Goal: Task Accomplishment & Management: Manage account settings

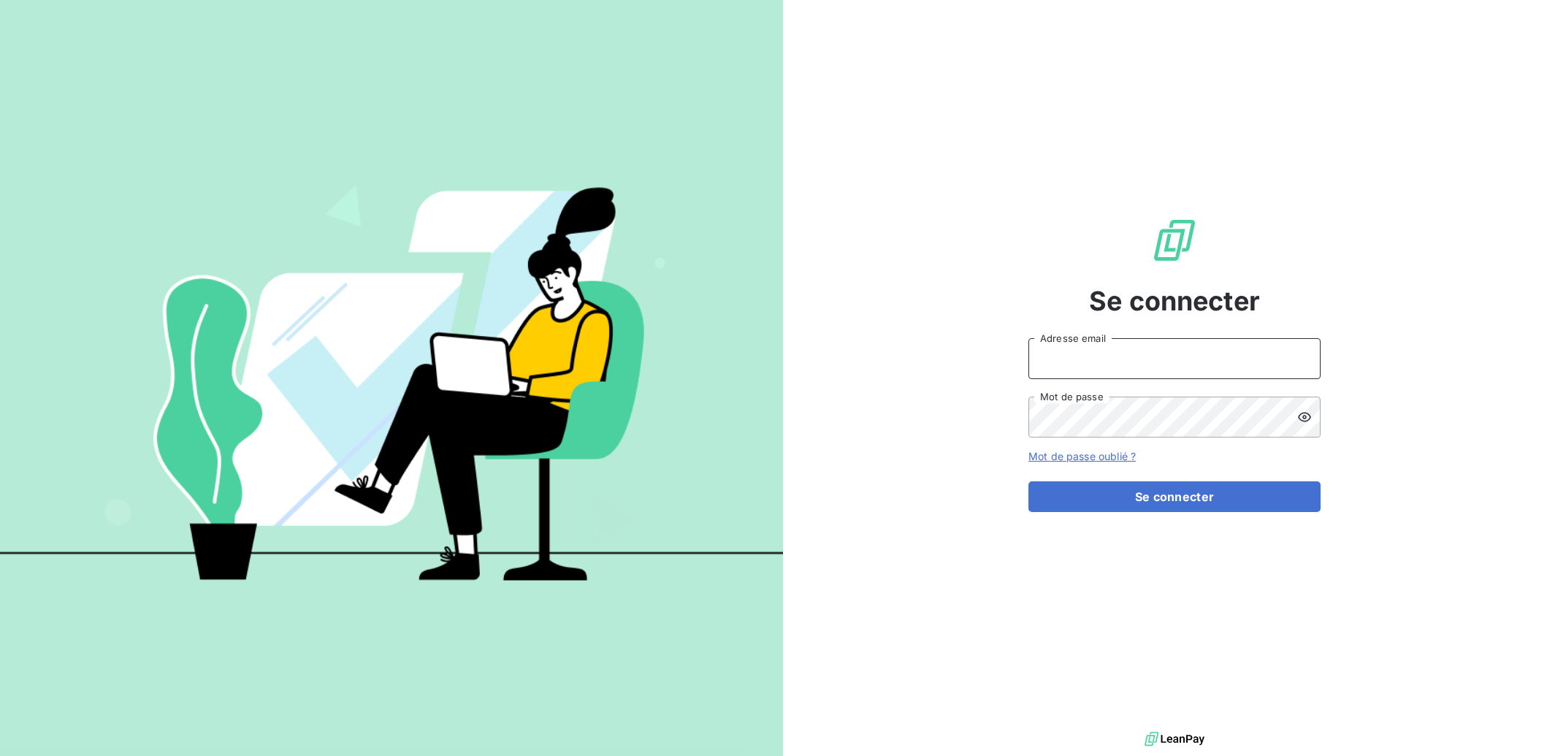
click at [1170, 359] on input "Adresse email" at bounding box center [1175, 358] width 292 height 41
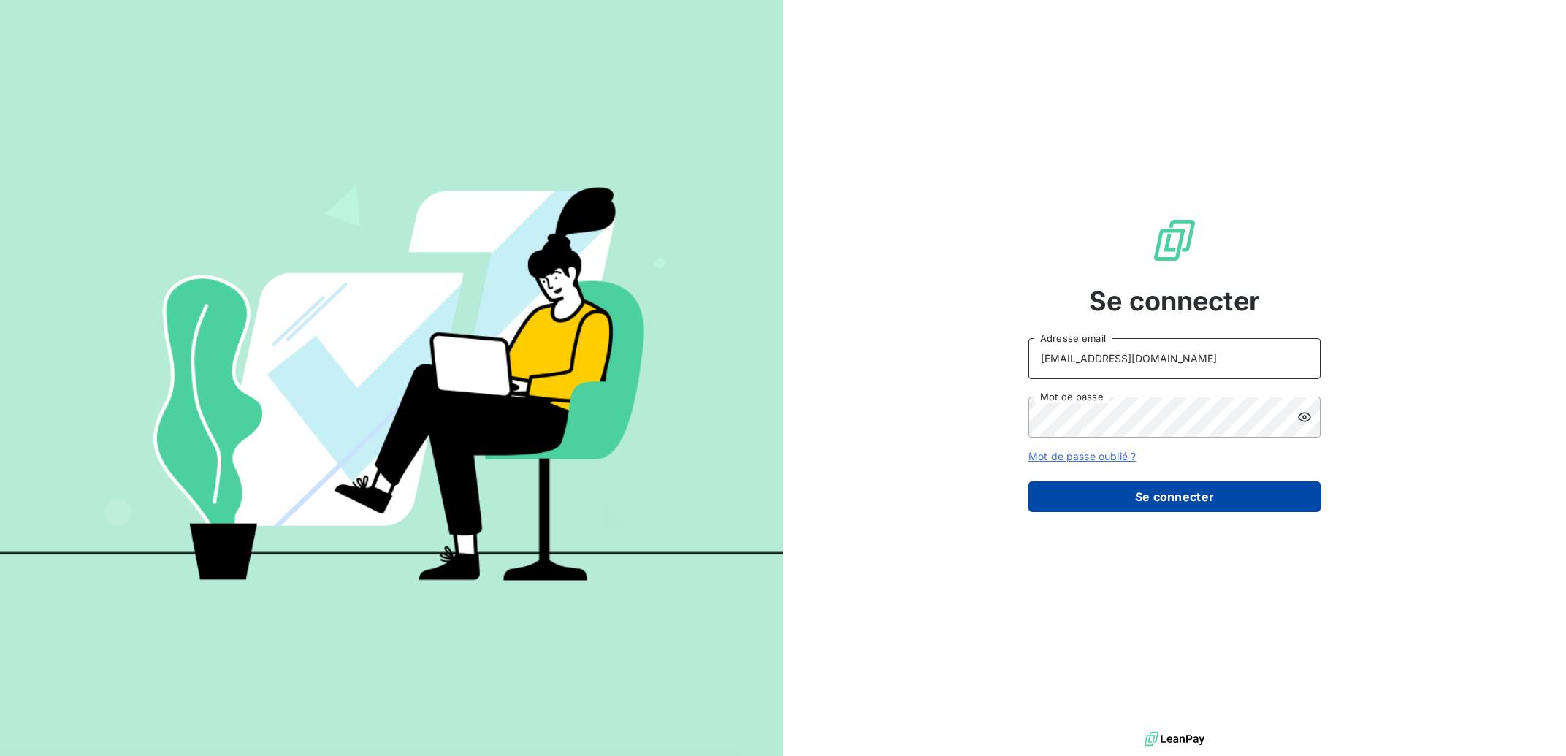
type input "[EMAIL_ADDRESS][DOMAIN_NAME]"
click at [1183, 484] on button "Se connecter" at bounding box center [1175, 496] width 292 height 31
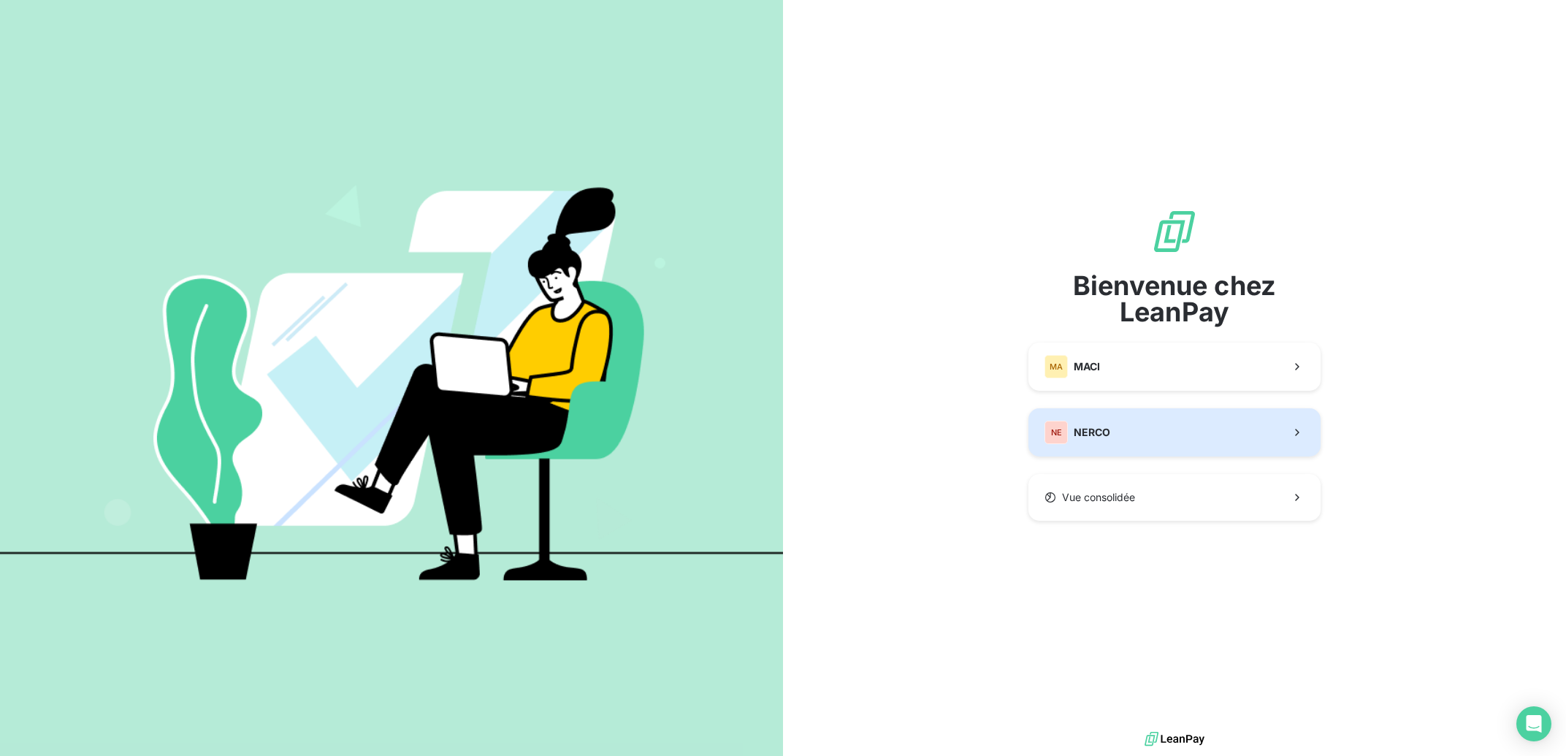
click at [1165, 435] on button "NE NERCO" at bounding box center [1175, 432] width 292 height 48
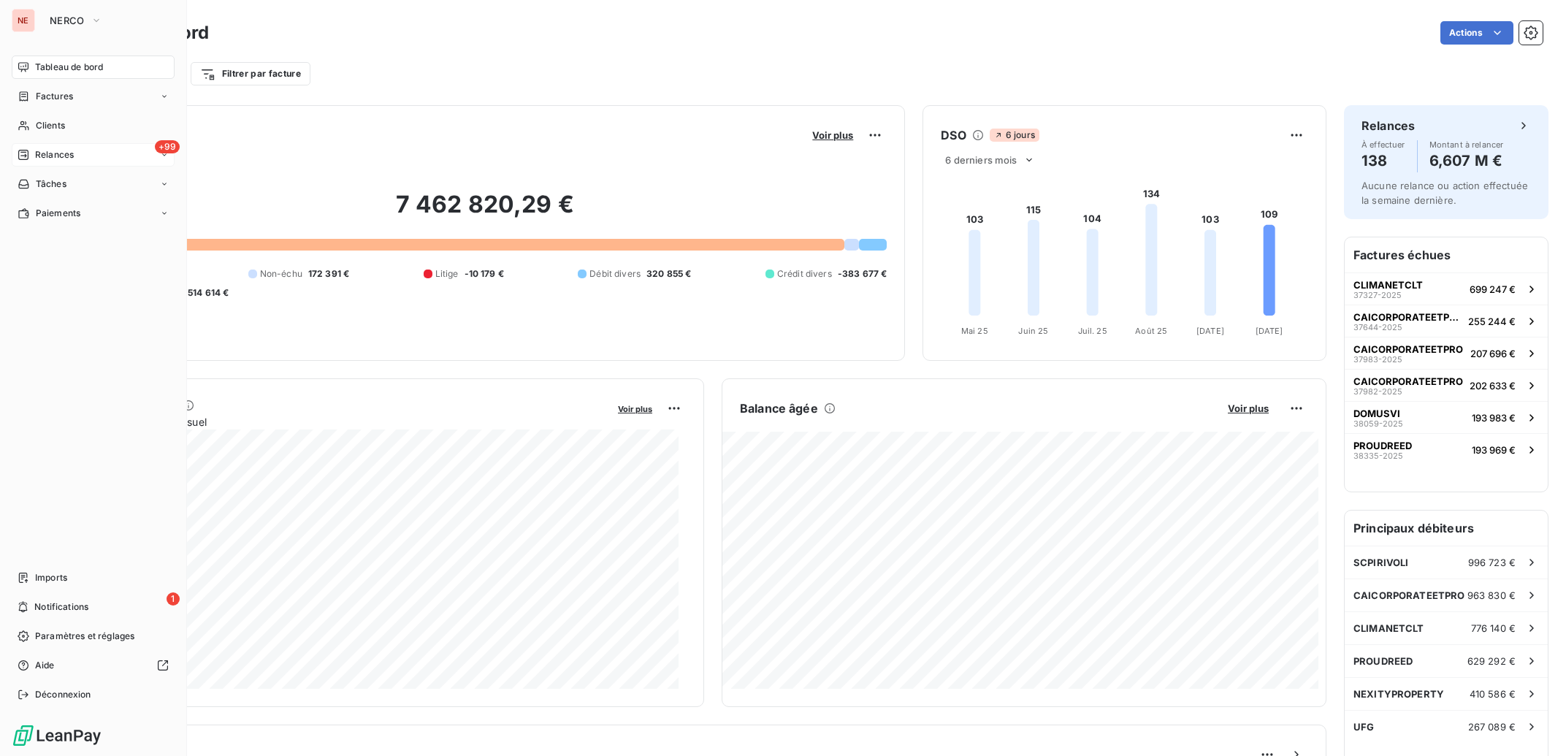
click at [63, 153] on span "Relances" at bounding box center [54, 154] width 39 height 13
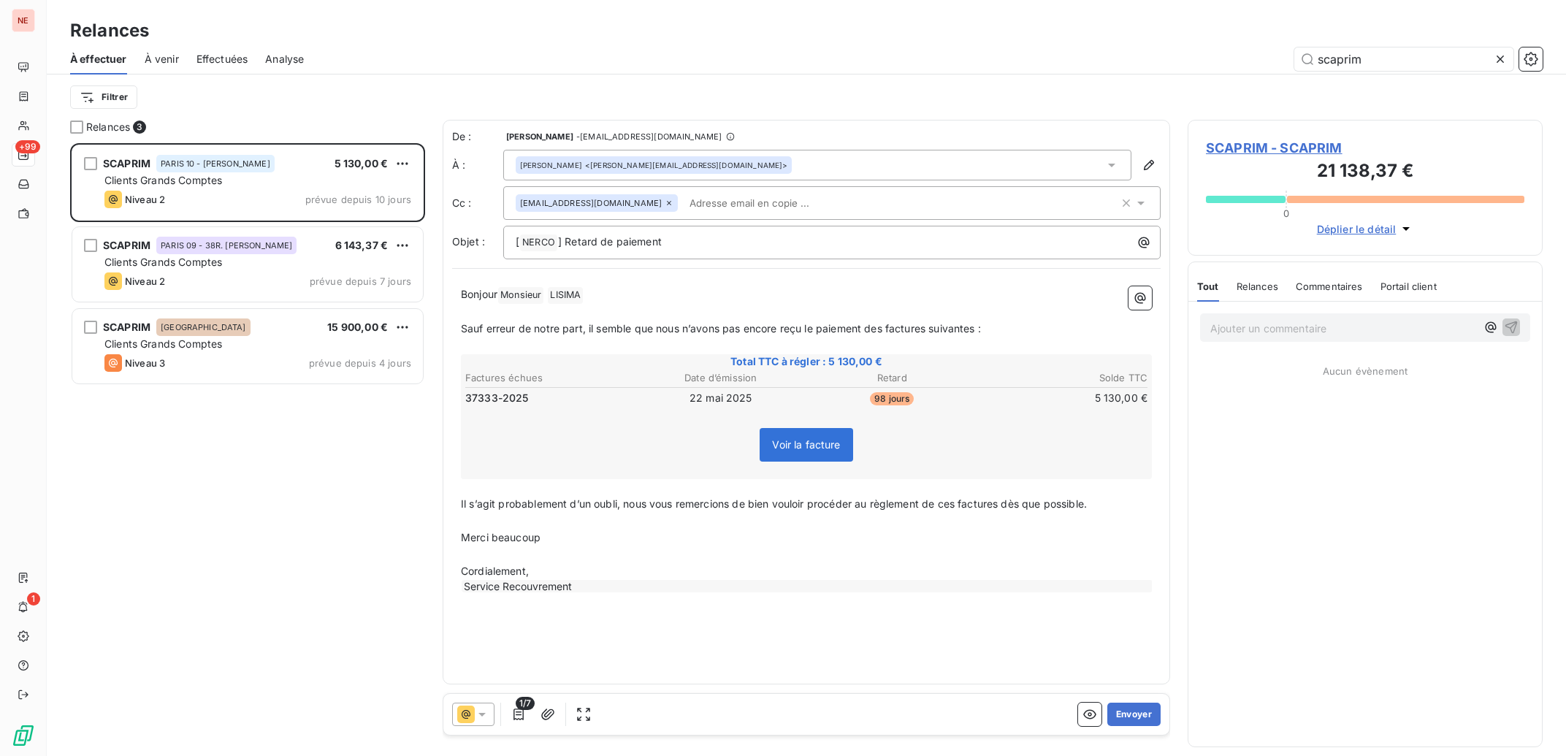
scroll to position [1, 1]
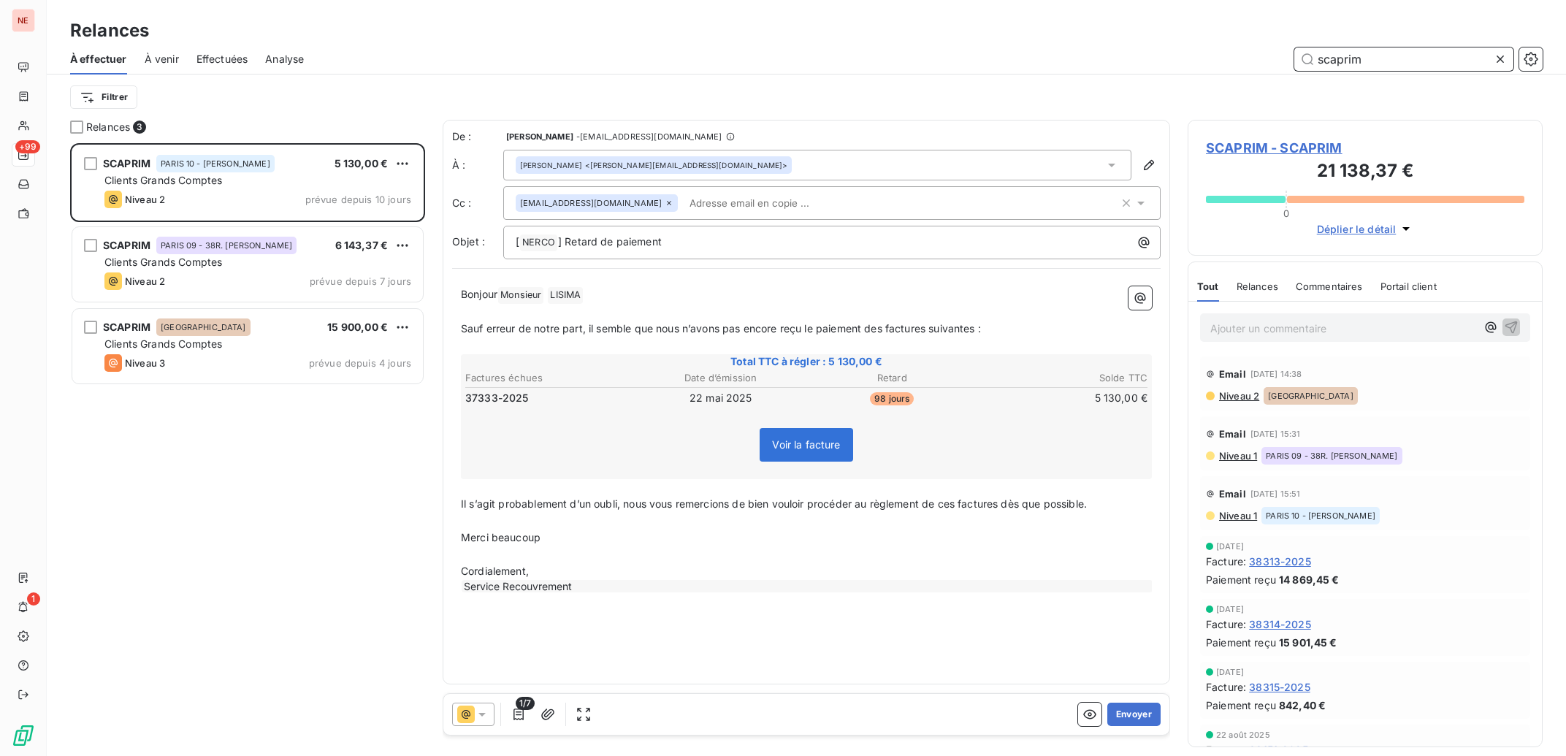
click at [1442, 53] on input "scaprim" at bounding box center [1403, 58] width 219 height 23
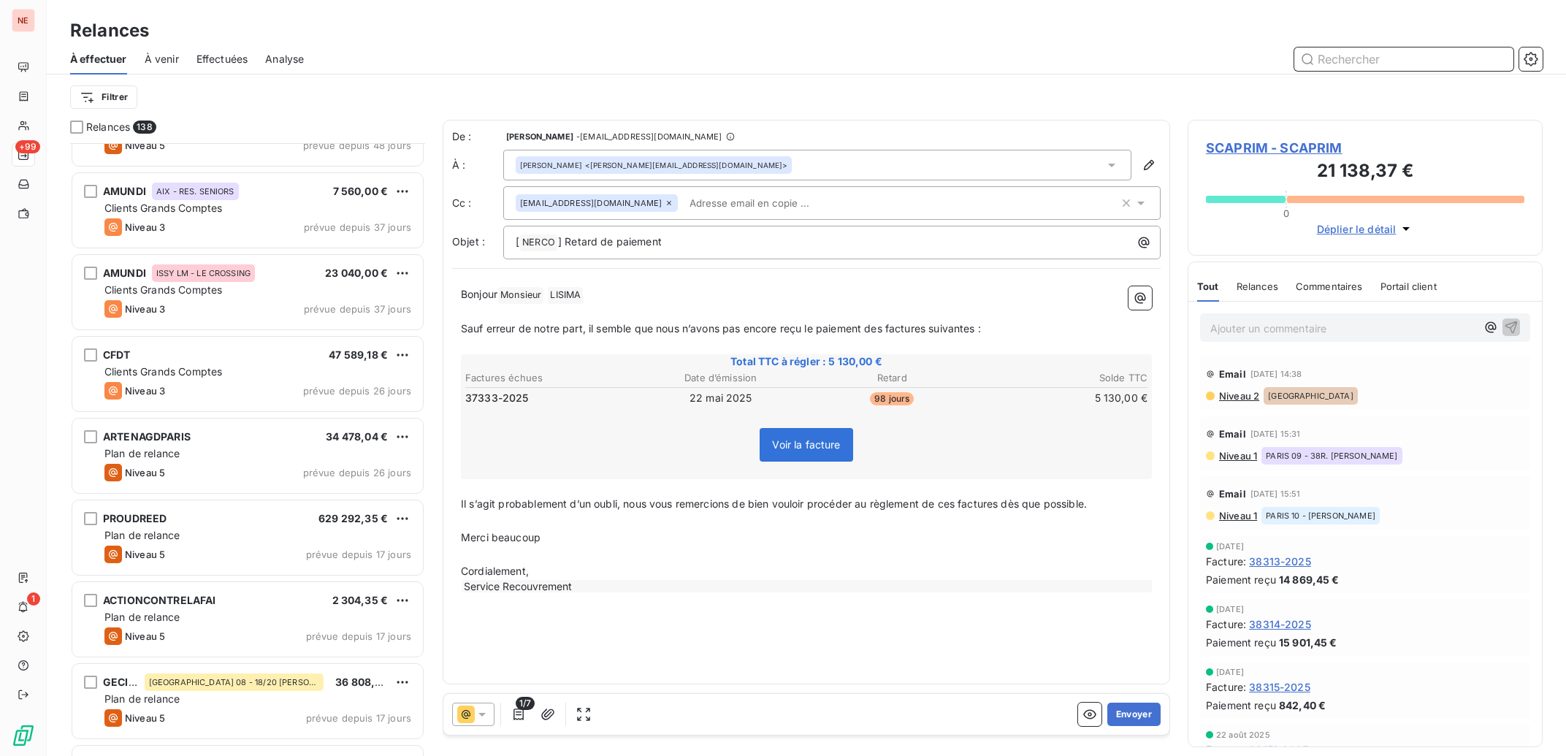
scroll to position [4332, 0]
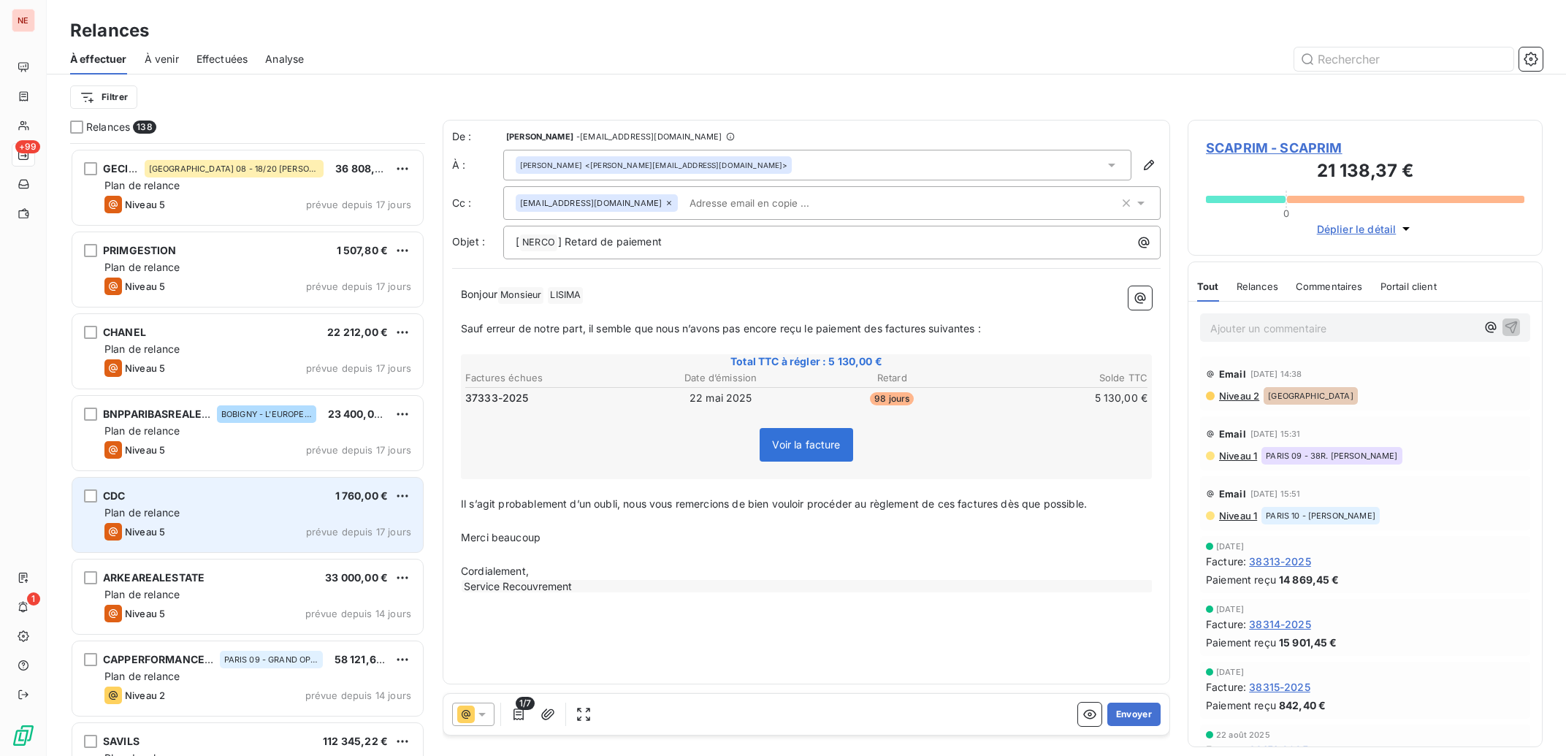
drag, startPoint x: 240, startPoint y: 530, endPoint x: 249, endPoint y: 526, distance: 10.5
click at [242, 527] on div "Niveau 5 prévue depuis 17 jours" at bounding box center [257, 532] width 307 height 18
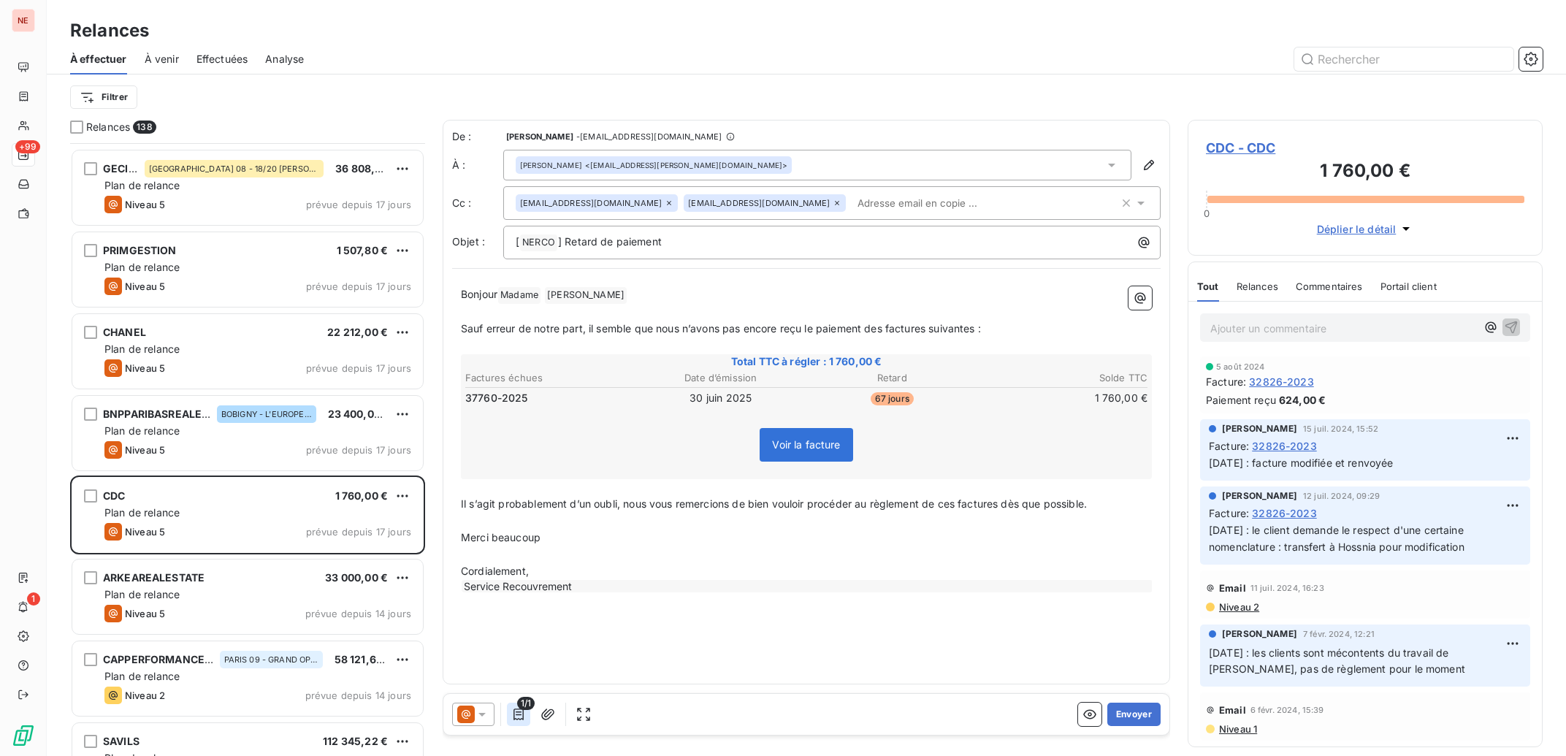
click at [525, 716] on icon "button" at bounding box center [518, 714] width 15 height 15
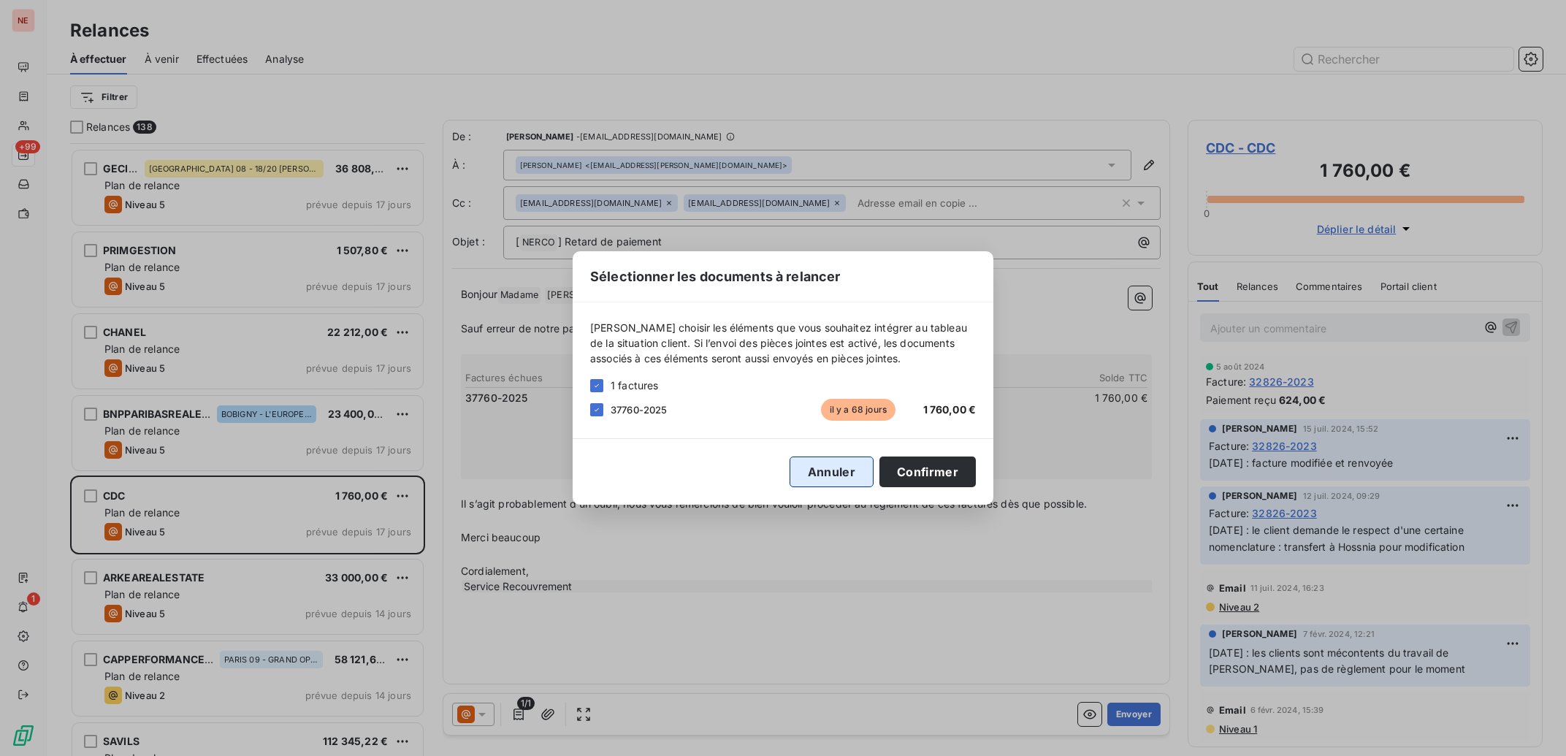
click at [828, 473] on button "Annuler" at bounding box center [832, 472] width 84 height 31
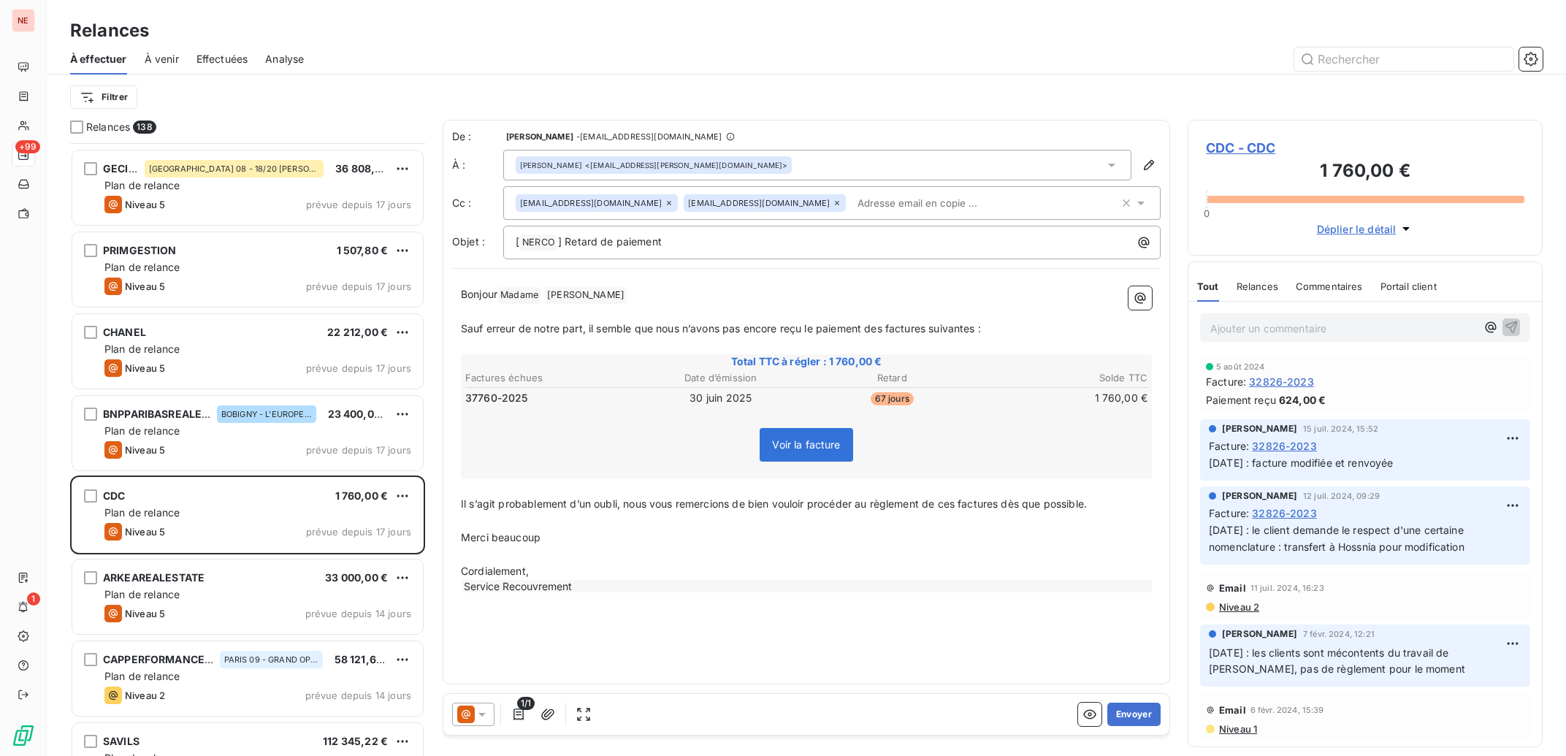
click at [483, 716] on icon at bounding box center [482, 714] width 15 height 15
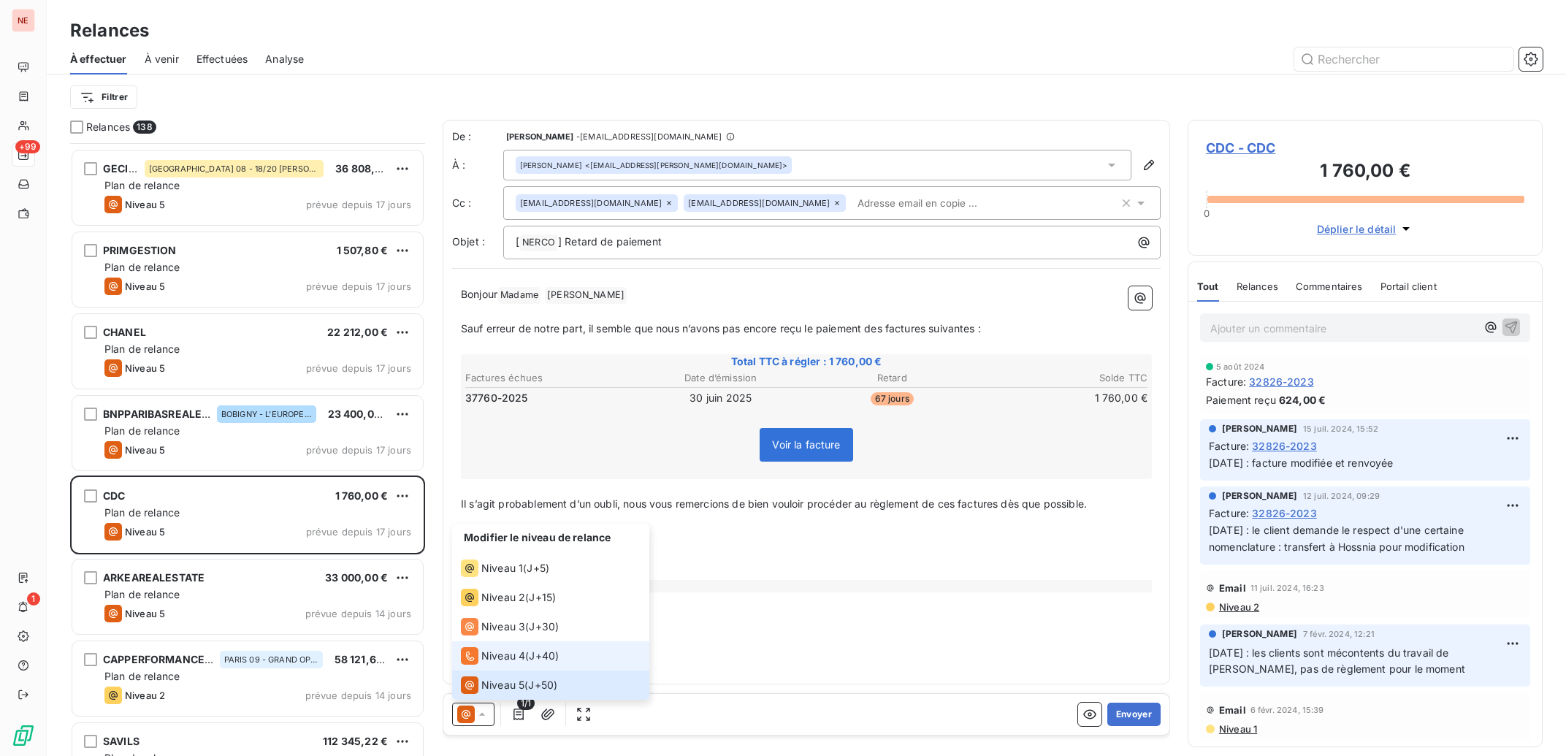
click at [568, 651] on li "Niveau 4 ( J+40 )" at bounding box center [550, 655] width 197 height 29
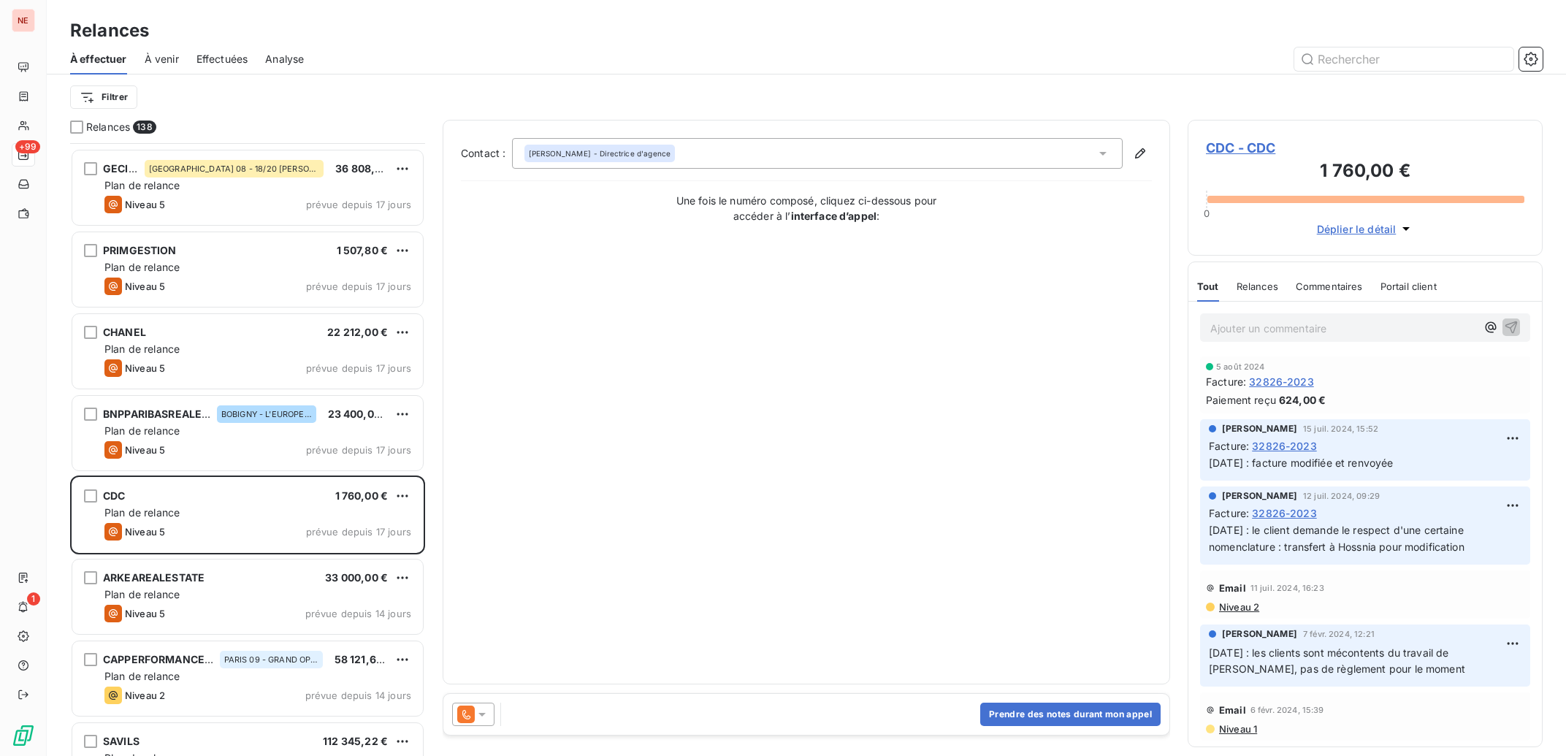
click at [476, 718] on icon at bounding box center [482, 714] width 15 height 15
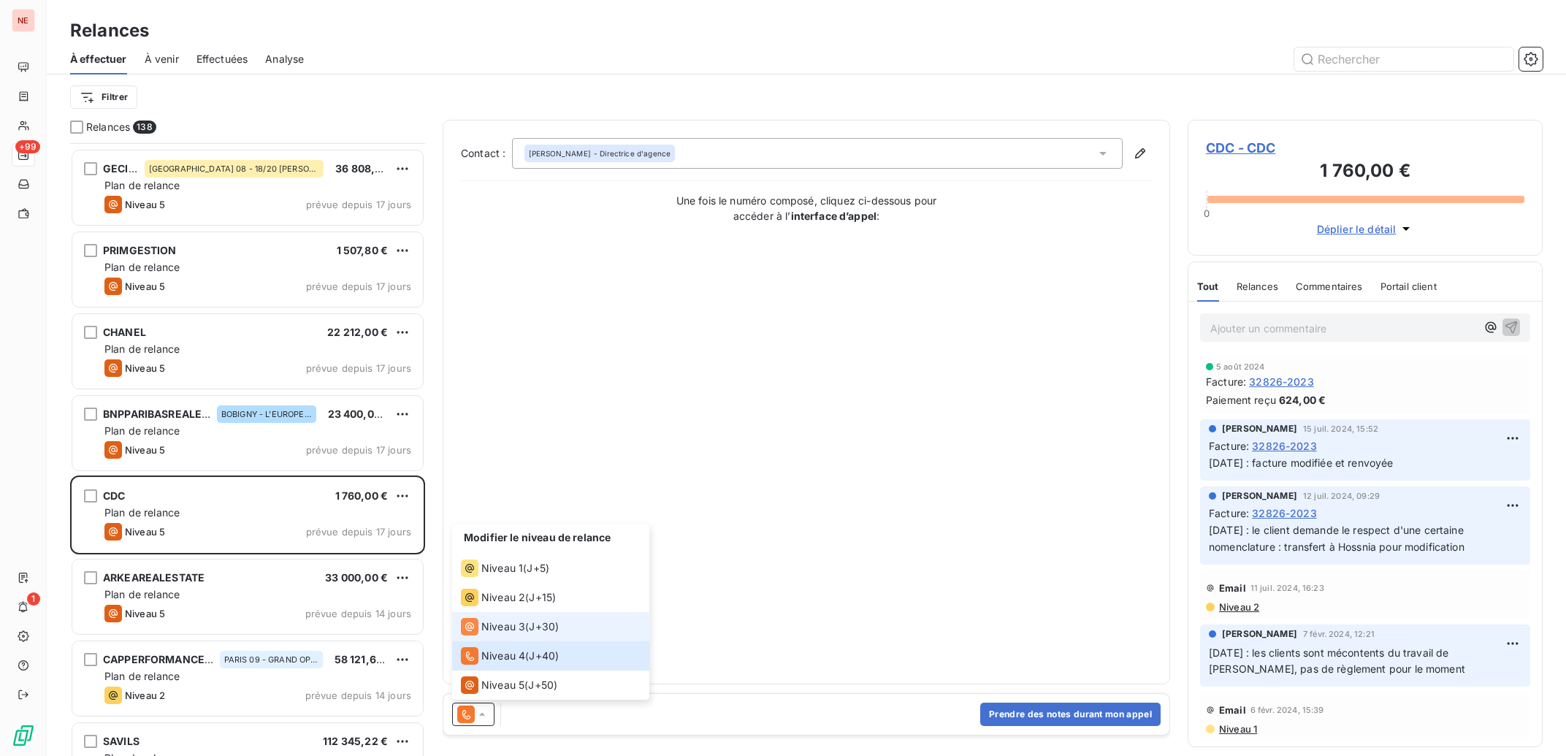
click at [481, 629] on div "Niveau 3" at bounding box center [493, 627] width 64 height 18
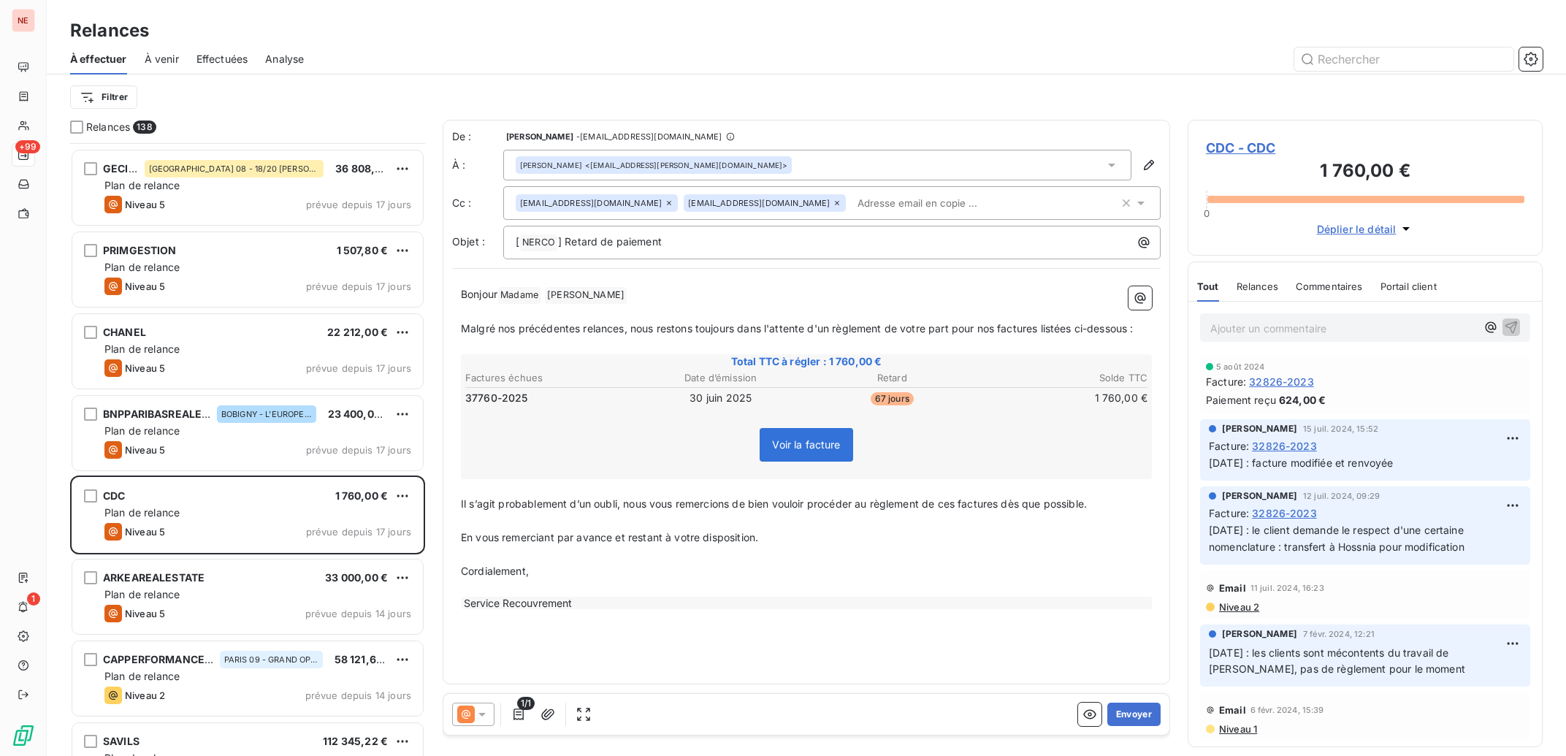
click at [484, 713] on icon at bounding box center [482, 714] width 15 height 15
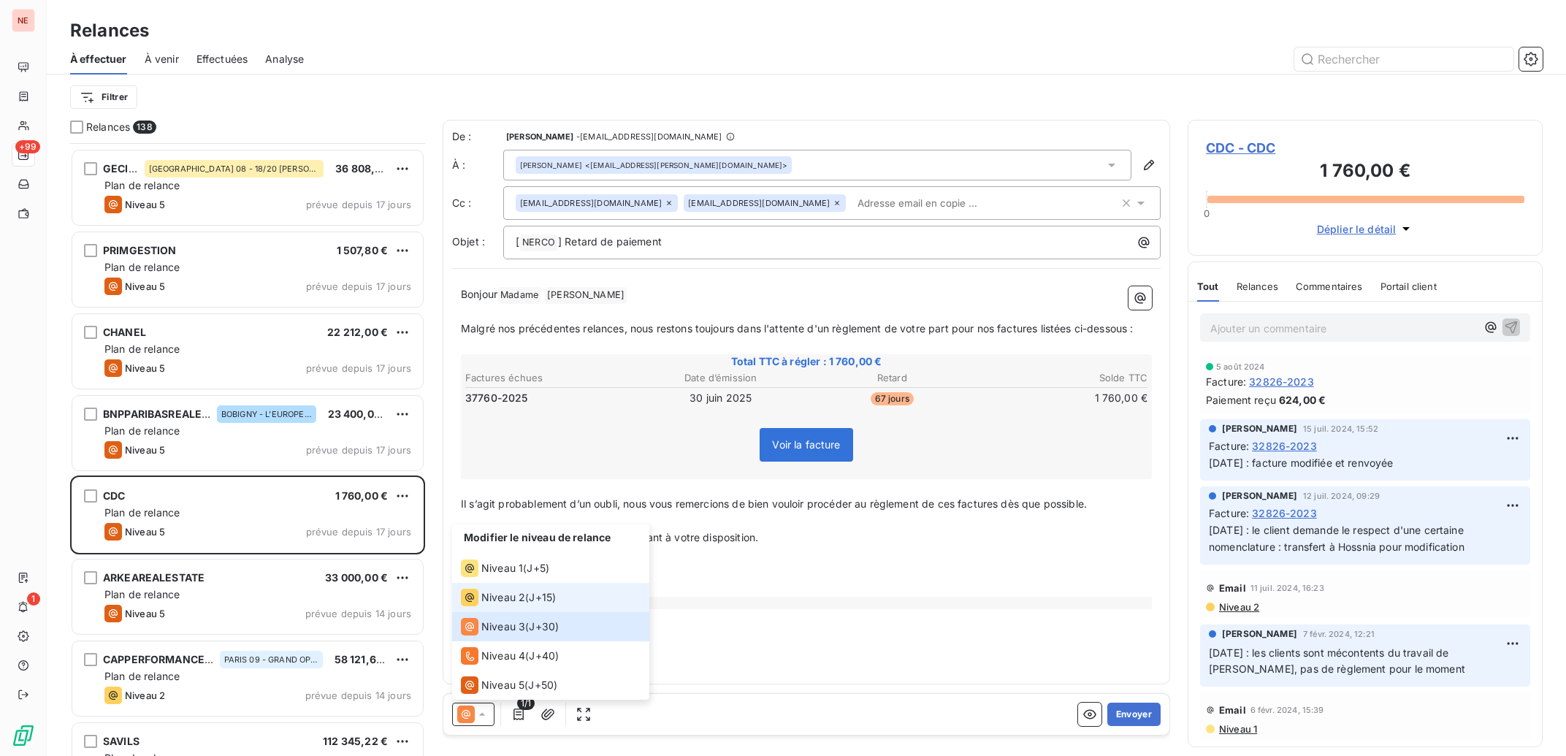
click at [495, 600] on span "Niveau 2" at bounding box center [503, 597] width 44 height 15
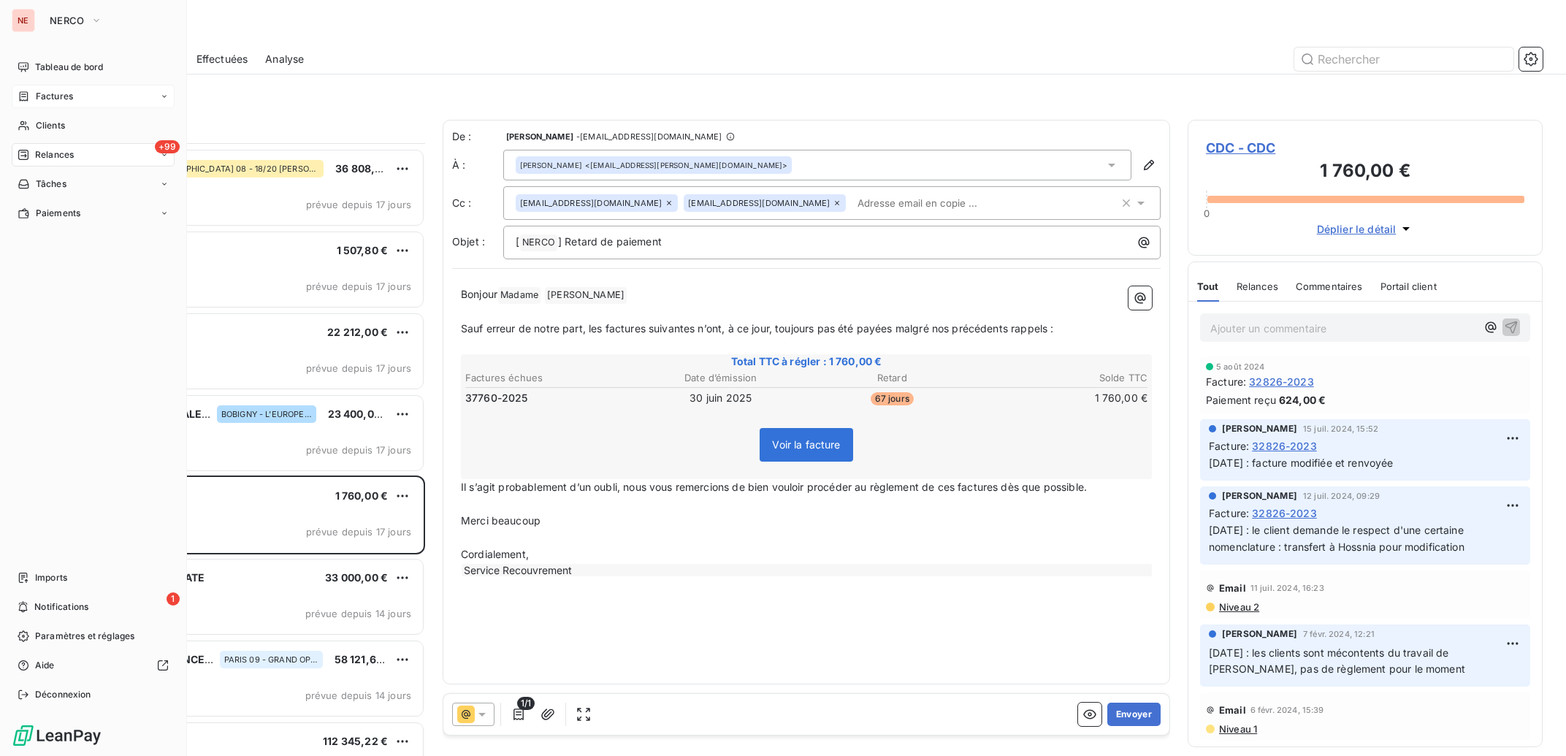
click at [23, 99] on icon at bounding box center [24, 97] width 12 height 12
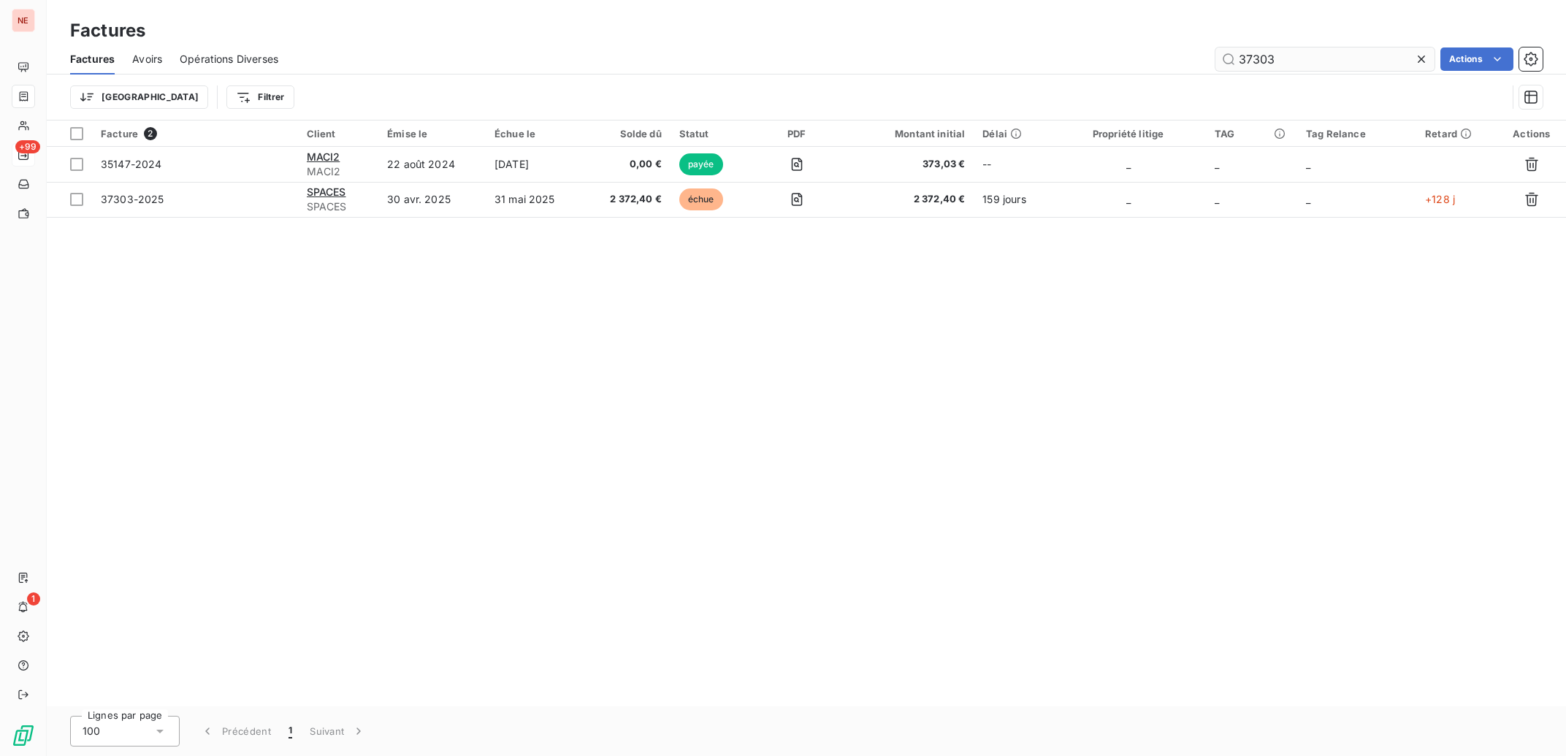
drag, startPoint x: 1319, startPoint y: 60, endPoint x: 1170, endPoint y: 43, distance: 150.7
click at [1216, 47] on input "37303" at bounding box center [1325, 58] width 219 height 23
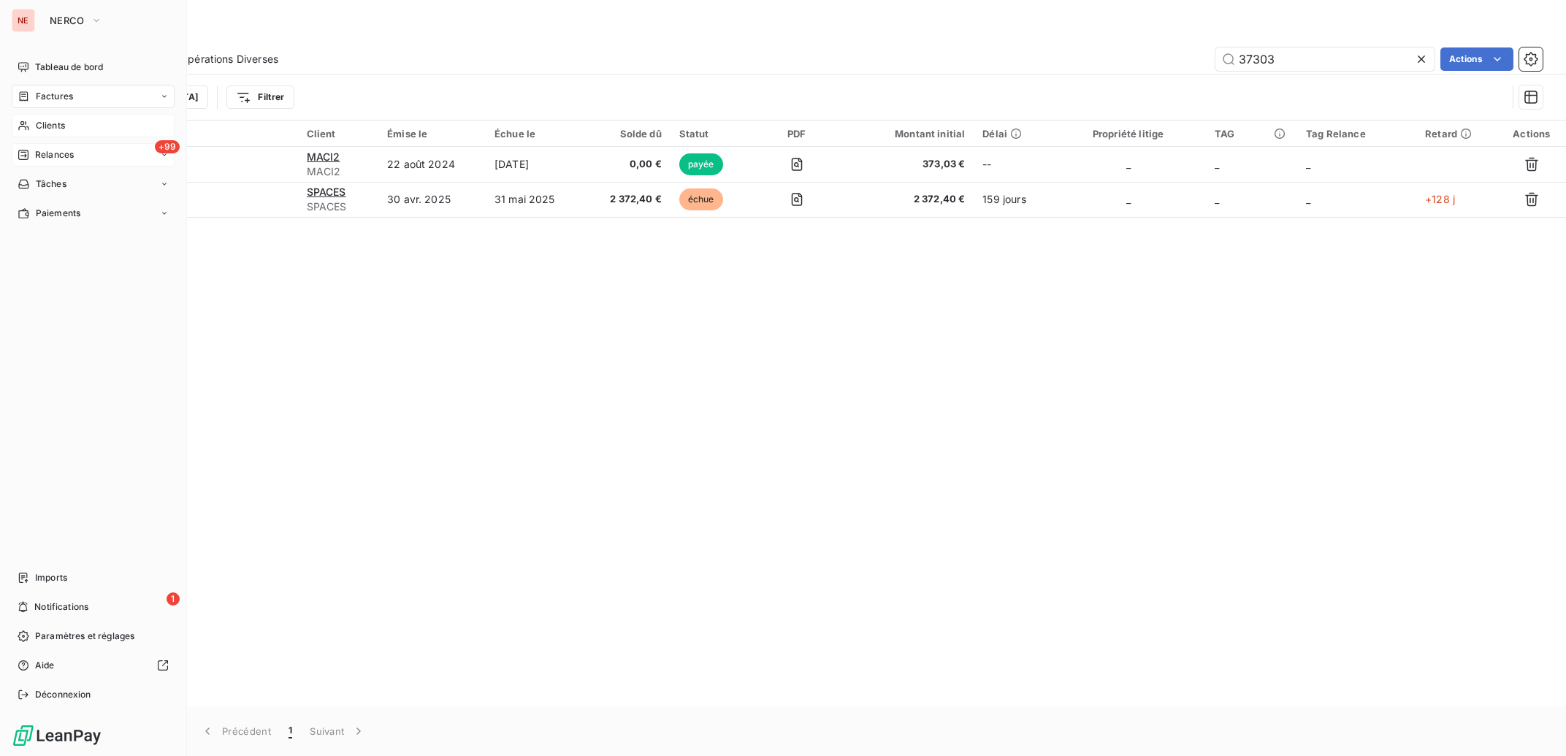
click at [38, 123] on span "Clients" at bounding box center [50, 125] width 29 height 13
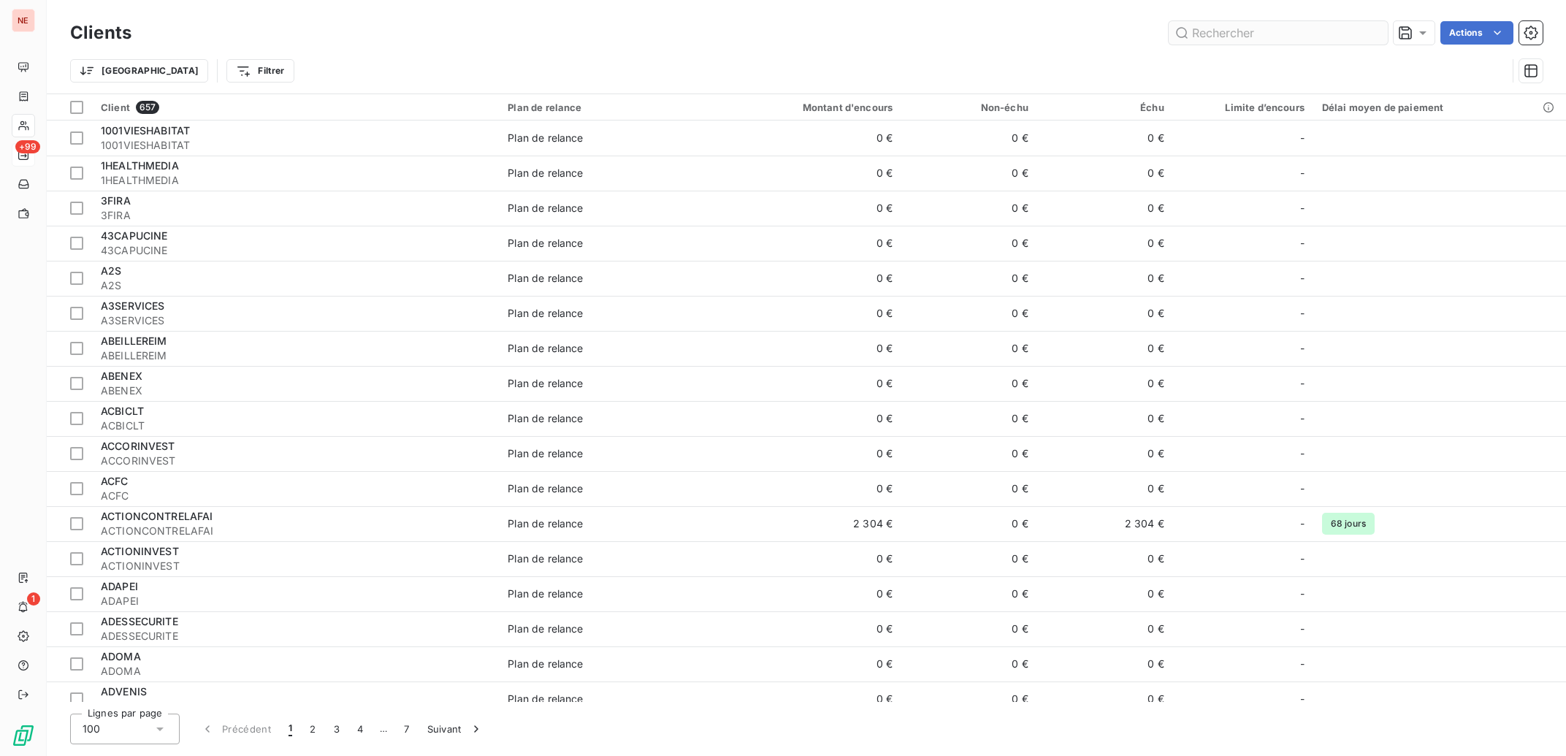
click at [1327, 27] on input "text" at bounding box center [1278, 32] width 219 height 23
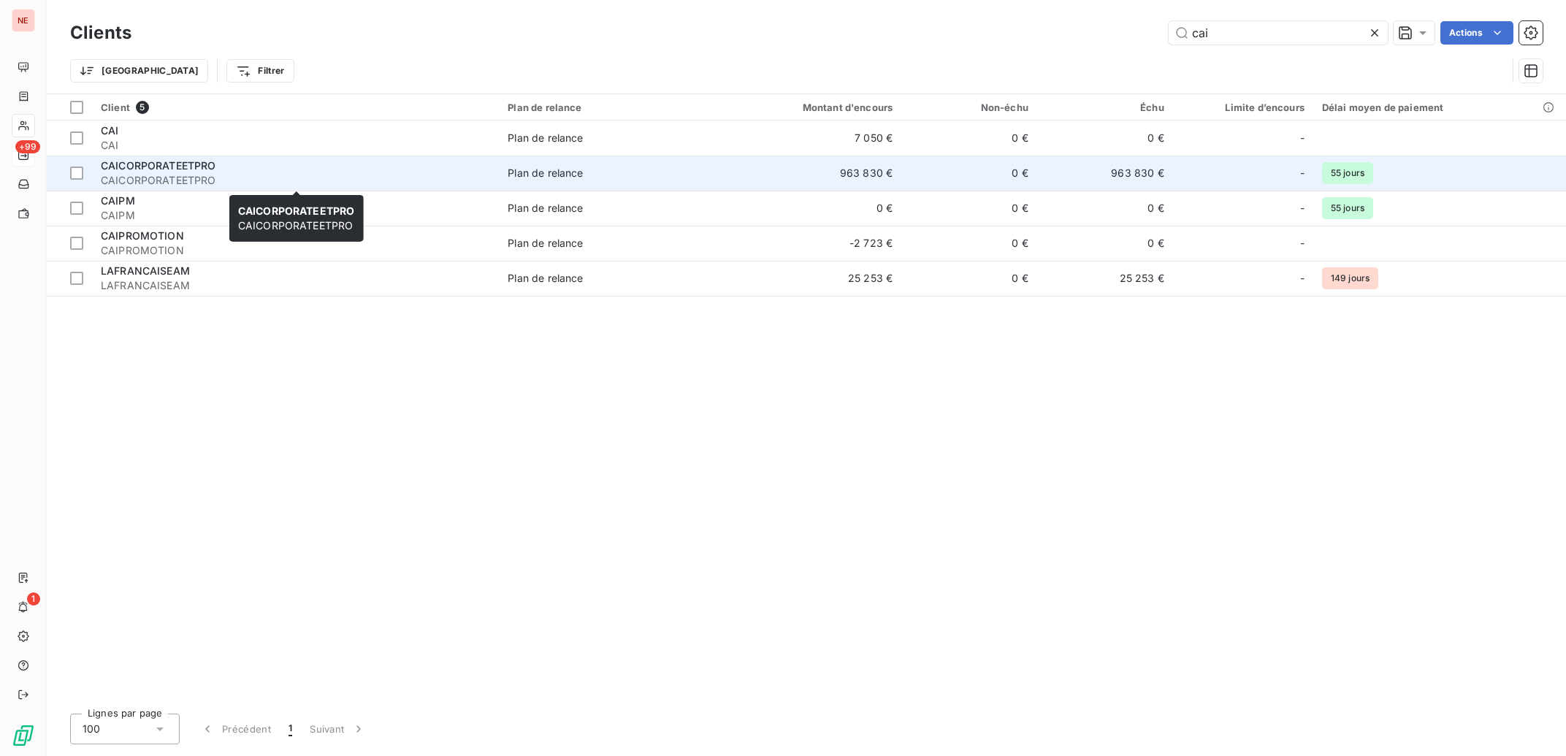
type input "cai"
click at [245, 172] on div "CAICORPORATEETPRO" at bounding box center [295, 166] width 389 height 15
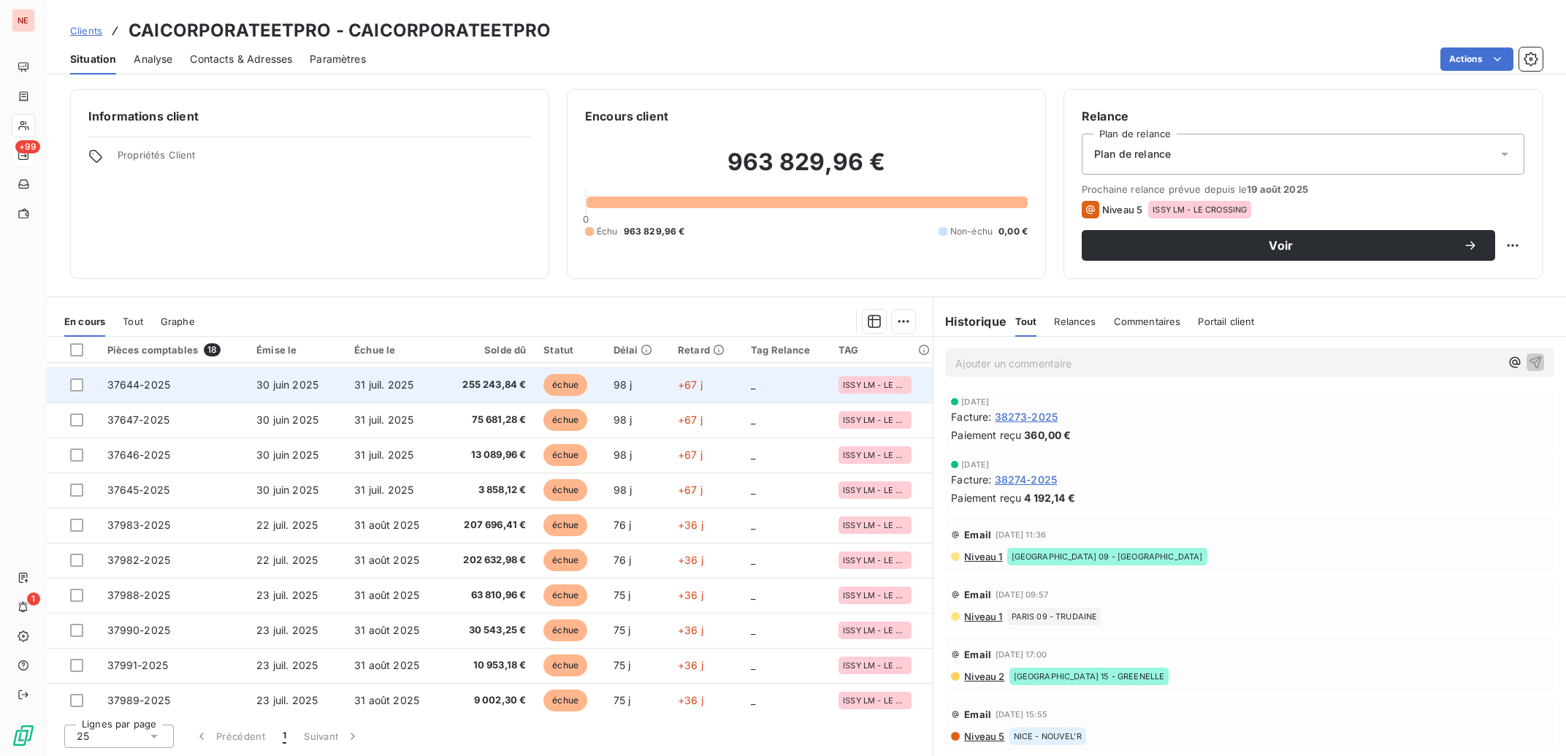
scroll to position [283, 0]
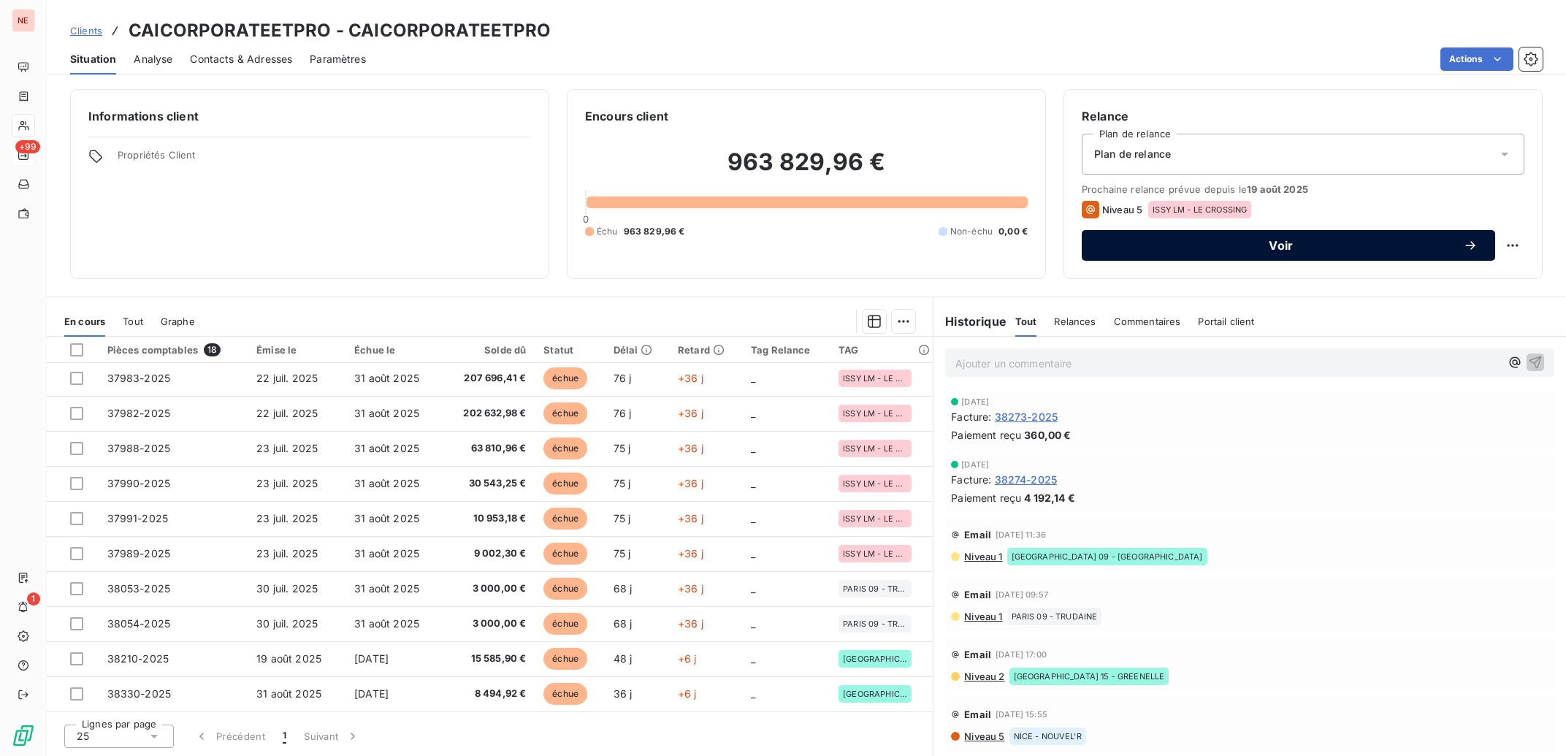
click at [1298, 245] on span "Voir" at bounding box center [1281, 246] width 364 height 12
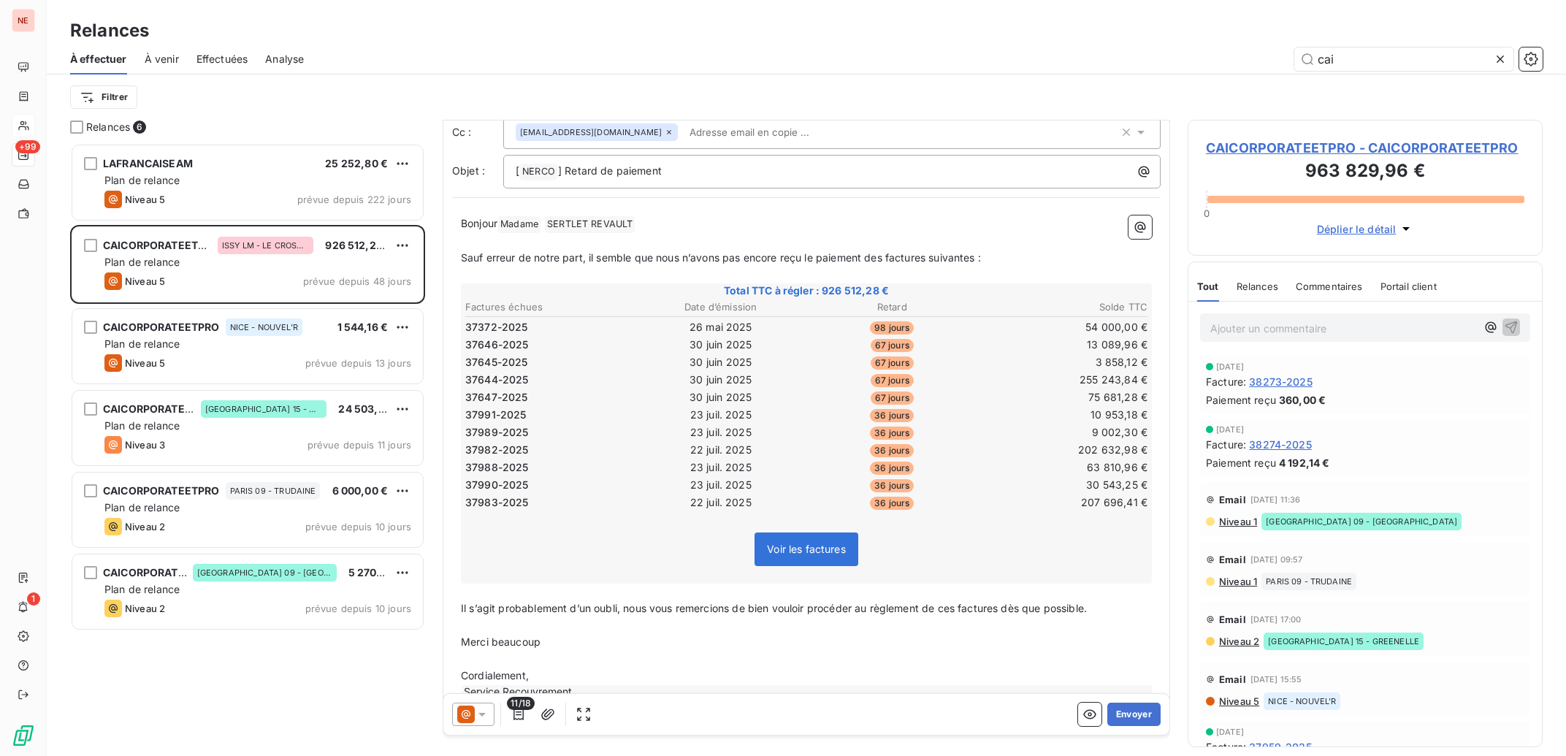
scroll to position [157, 0]
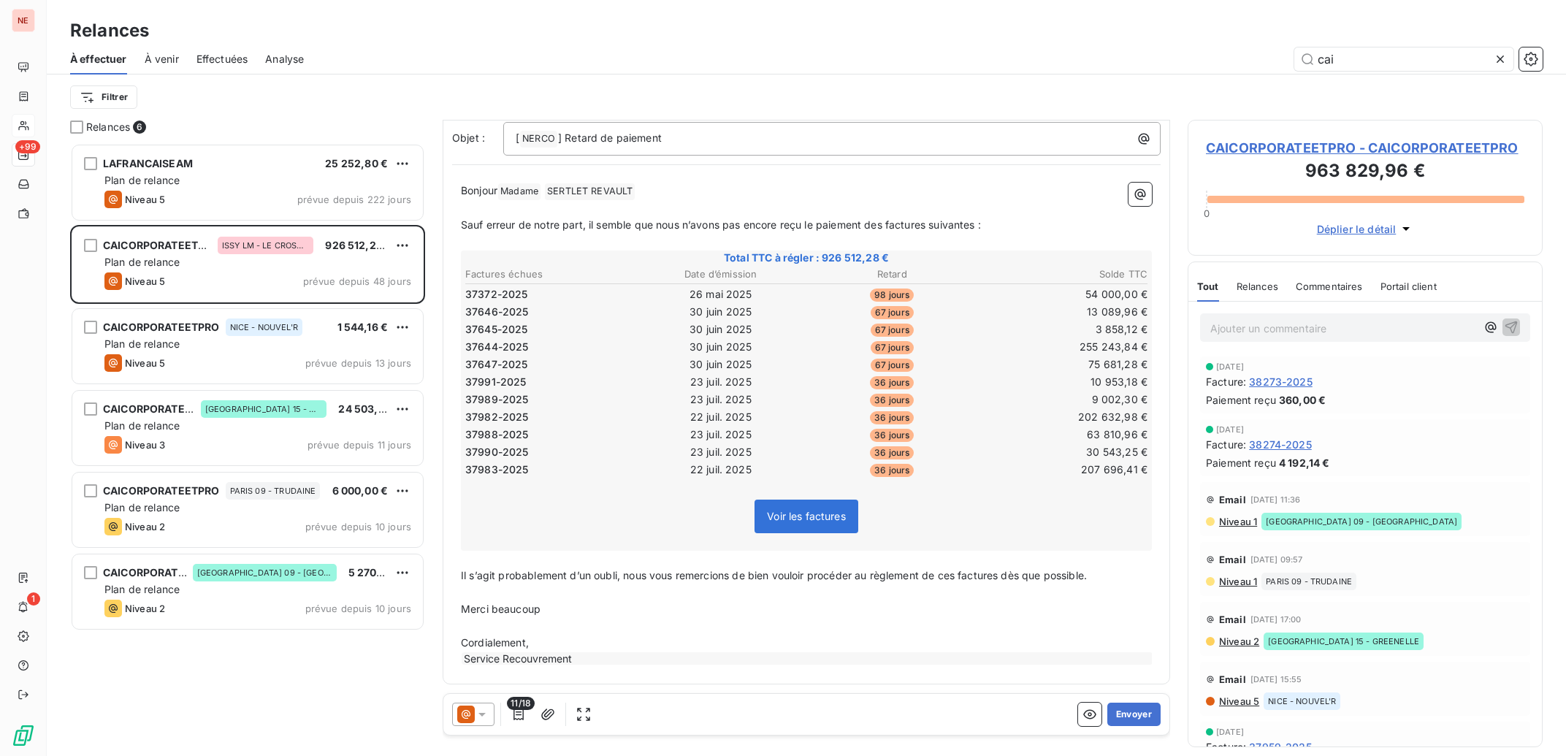
type input "cai"
click at [1288, 147] on span "CAICORPORATEETPRO - CAICORPORATEETPRO" at bounding box center [1365, 148] width 318 height 20
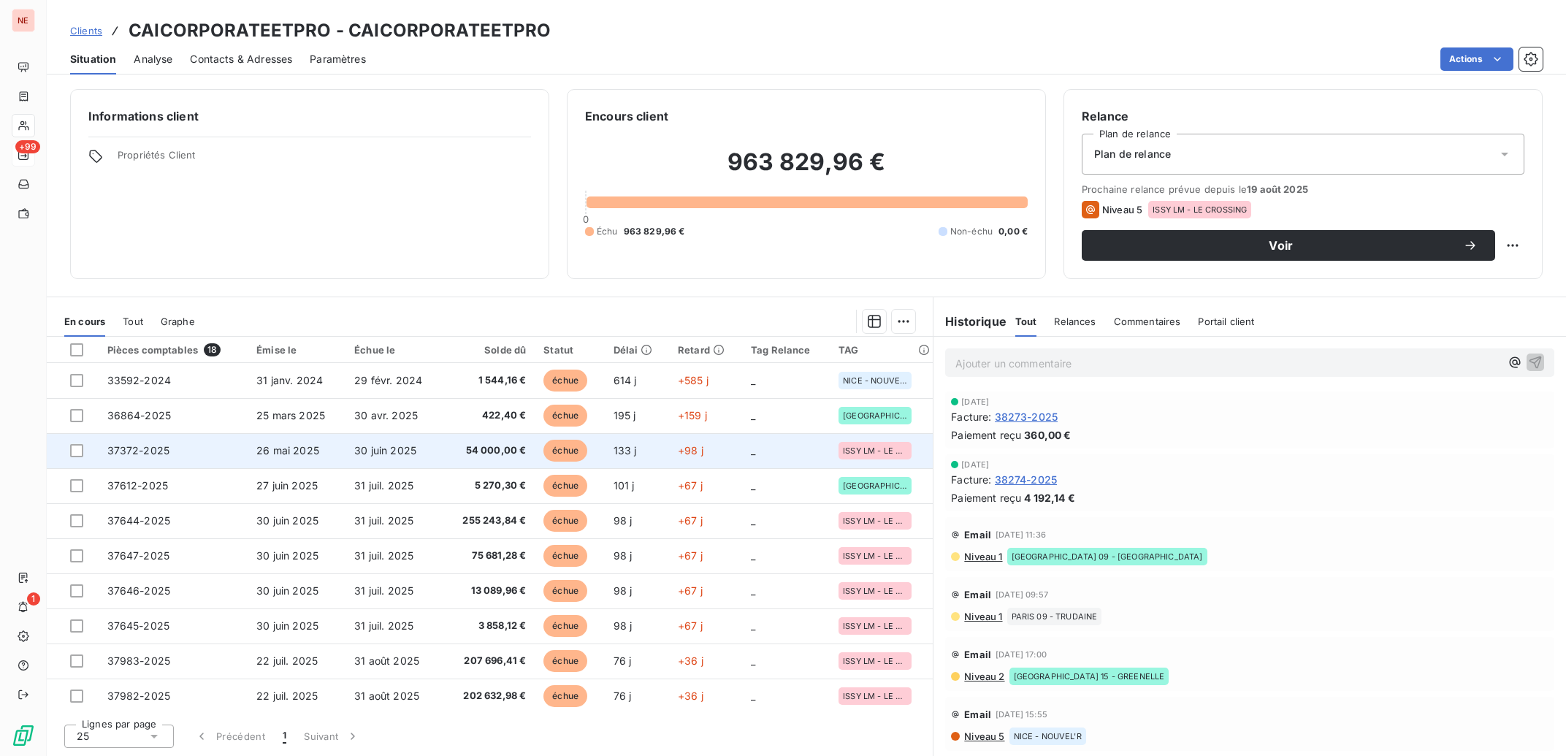
click at [400, 442] on td "30 juin 2025" at bounding box center [394, 450] width 97 height 35
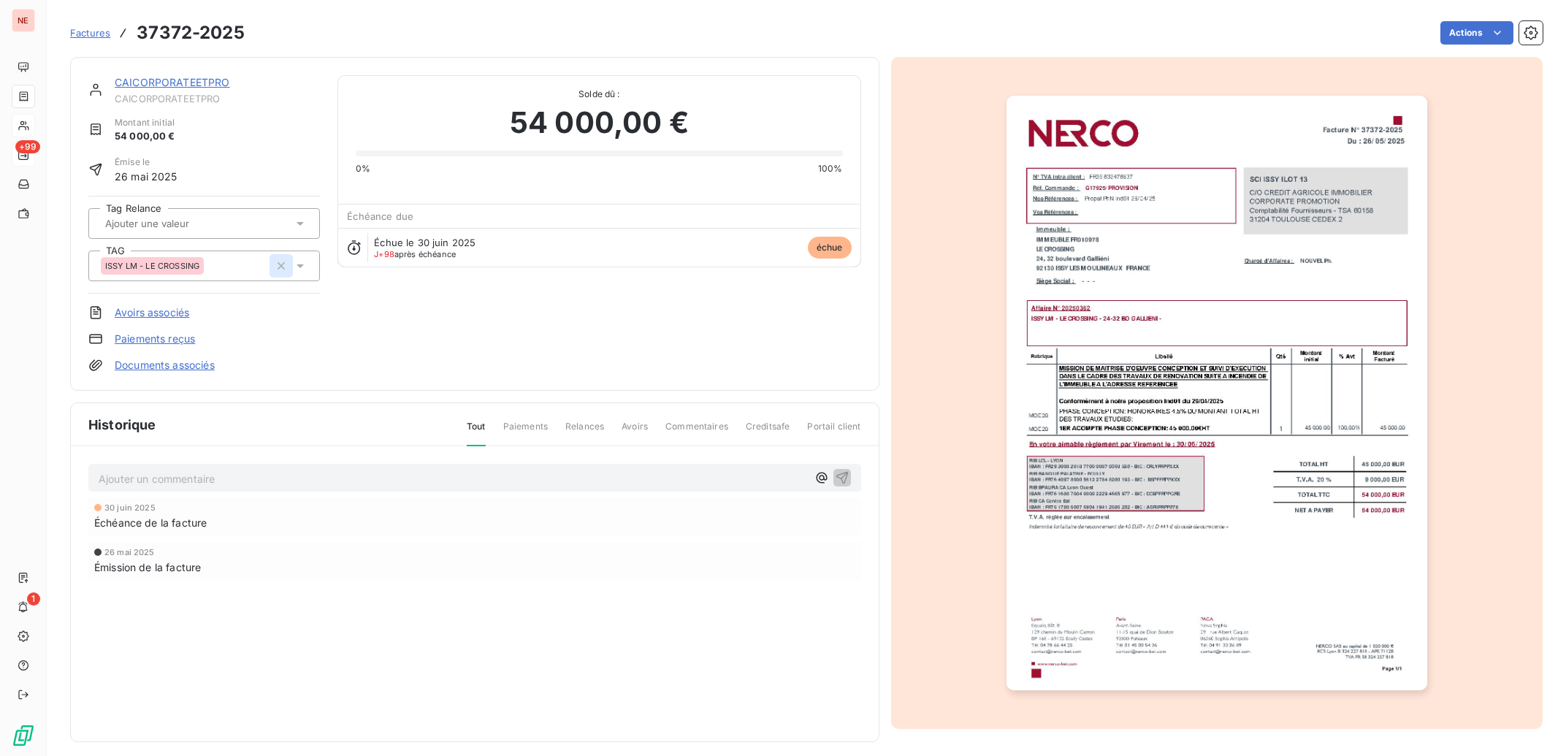
click at [284, 261] on icon "button" at bounding box center [281, 266] width 15 height 15
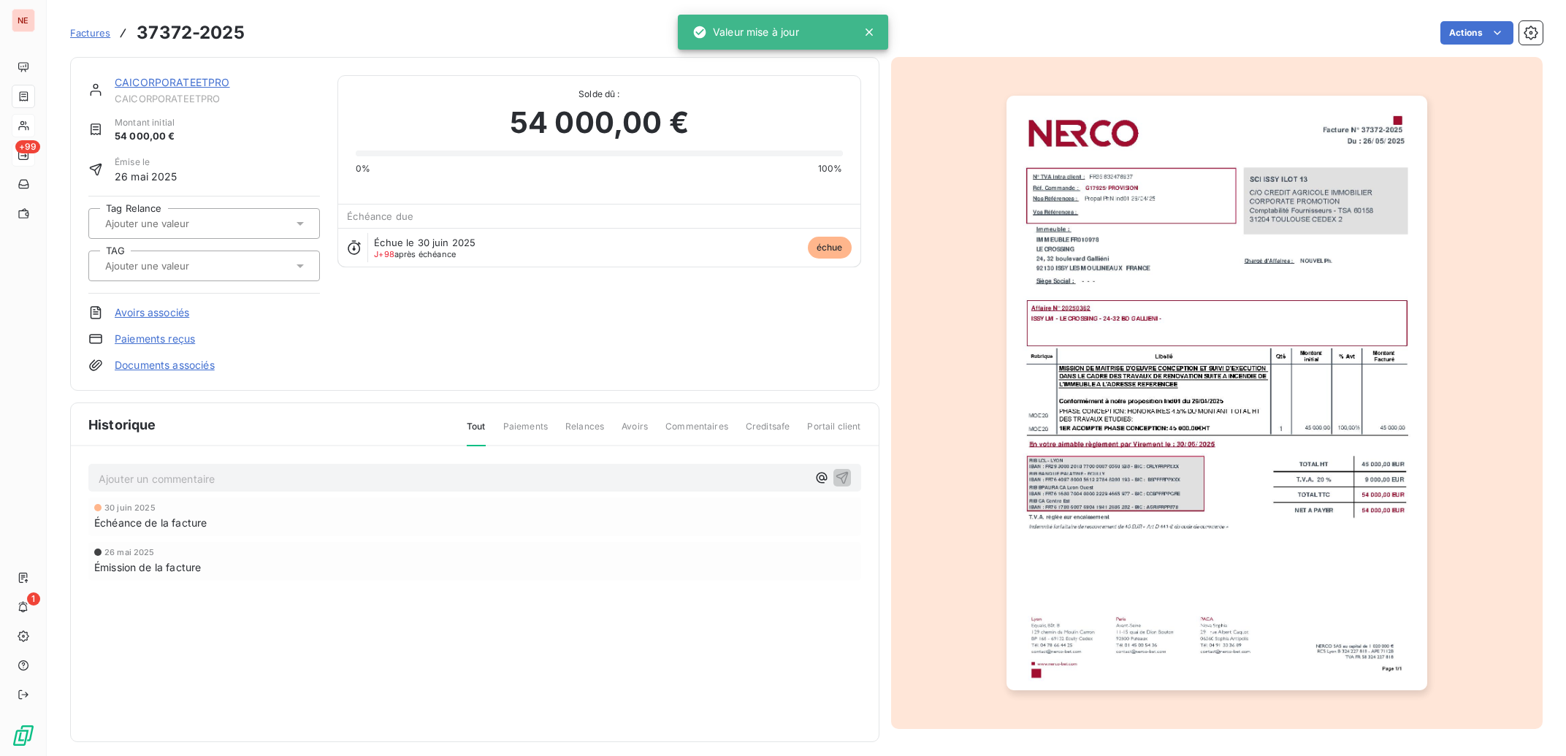
click at [238, 265] on div at bounding box center [197, 265] width 192 height 19
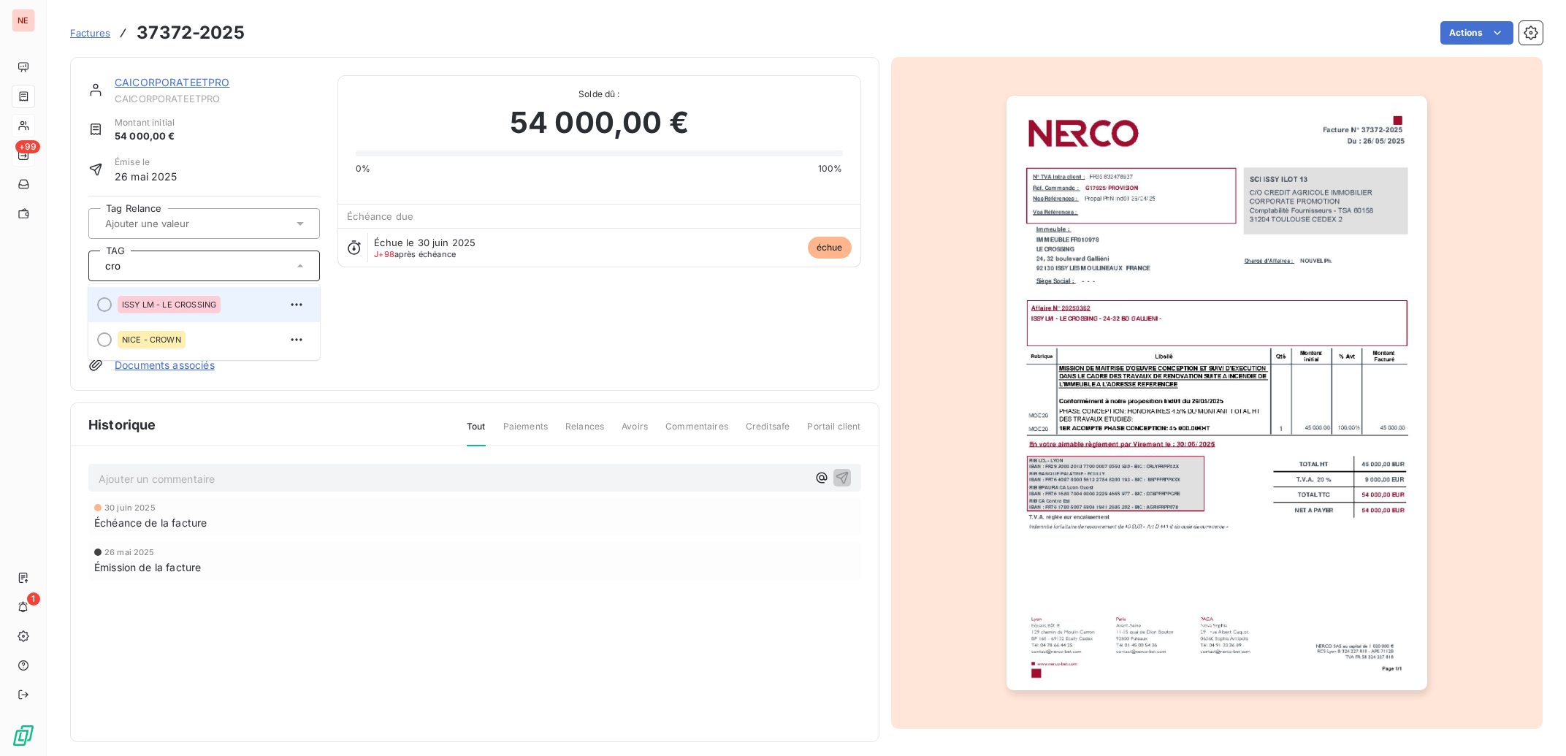
type input "cro"
click at [180, 300] on span "ISSY LM - LE CROSSING" at bounding box center [169, 304] width 94 height 9
click at [180, 79] on link "CAICORPORATEETPRO" at bounding box center [172, 82] width 115 height 12
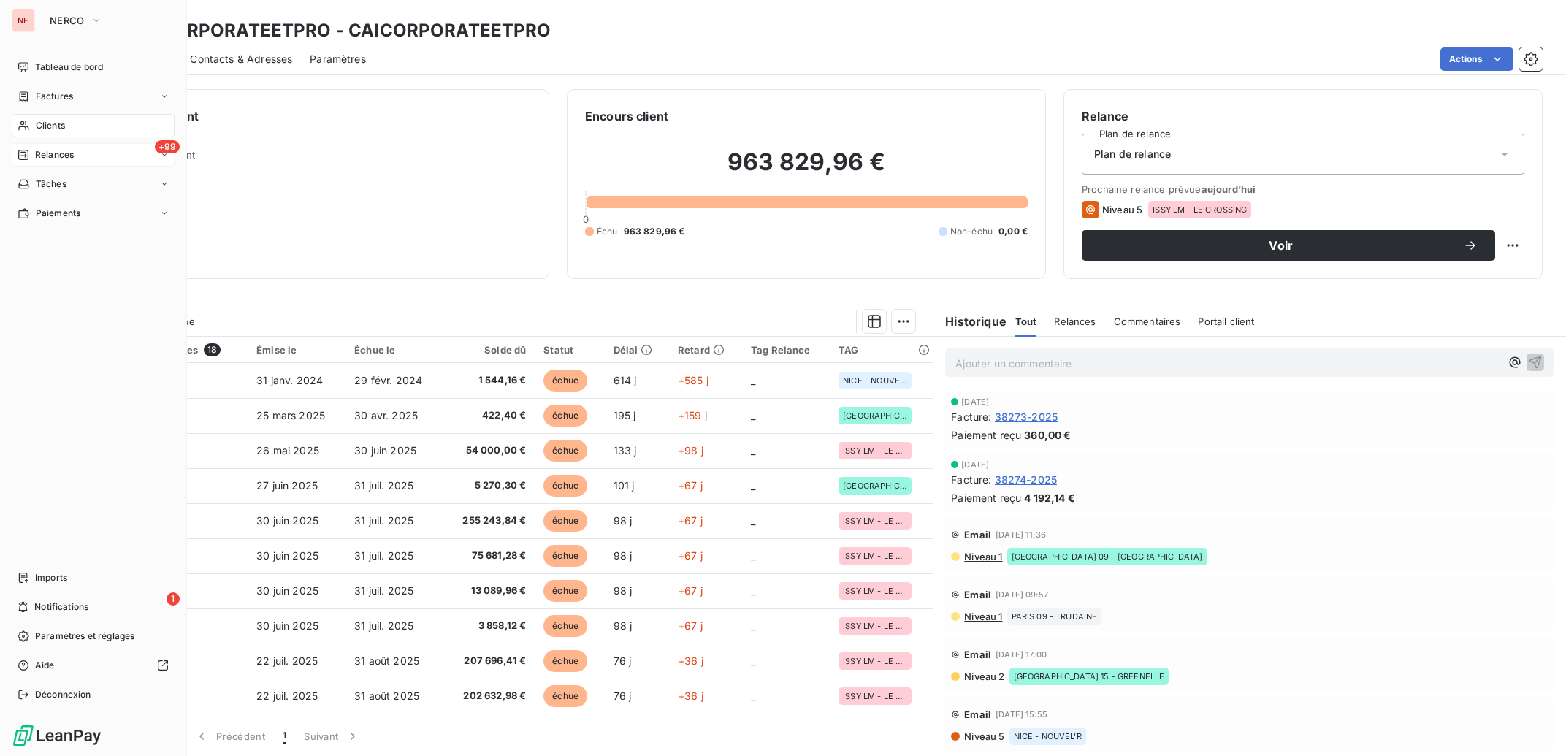
click at [79, 126] on div "Clients" at bounding box center [93, 125] width 163 height 23
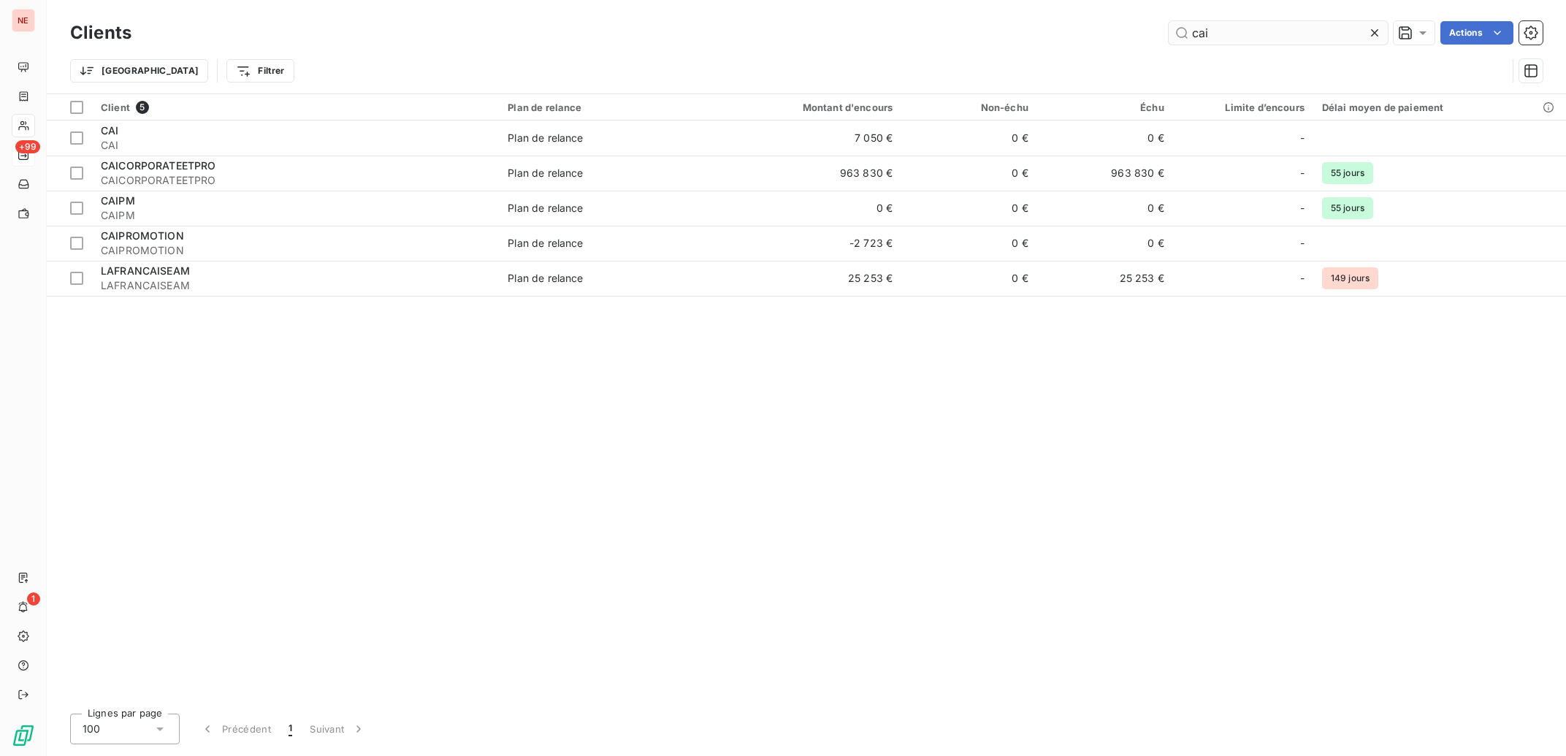
click at [1254, 41] on input "cai" at bounding box center [1278, 32] width 219 height 23
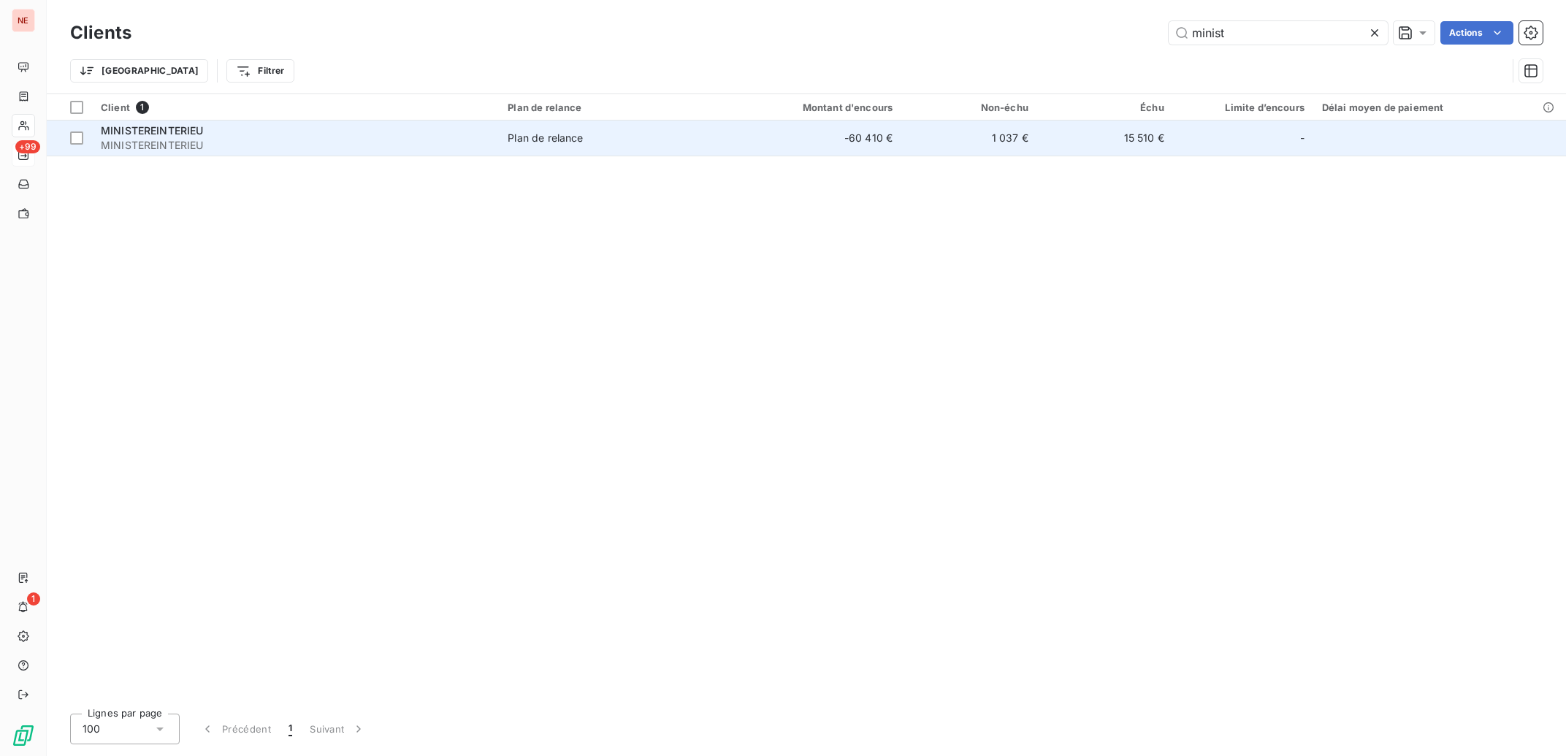
type input "minist"
click at [354, 144] on span "MINISTEREINTERIEU" at bounding box center [295, 145] width 389 height 15
